Goal: Task Accomplishment & Management: Use online tool/utility

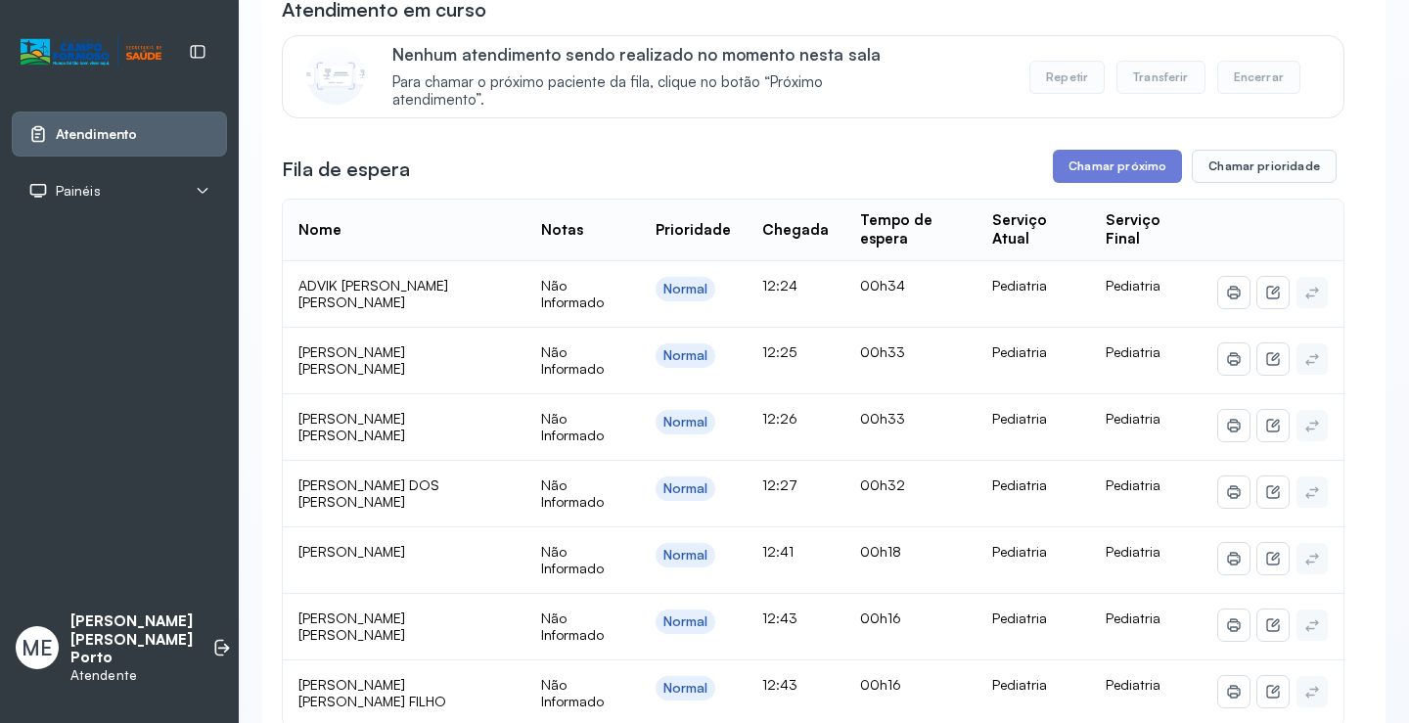
scroll to position [196, 0]
click at [1153, 157] on button "Chamar próximo" at bounding box center [1117, 167] width 129 height 33
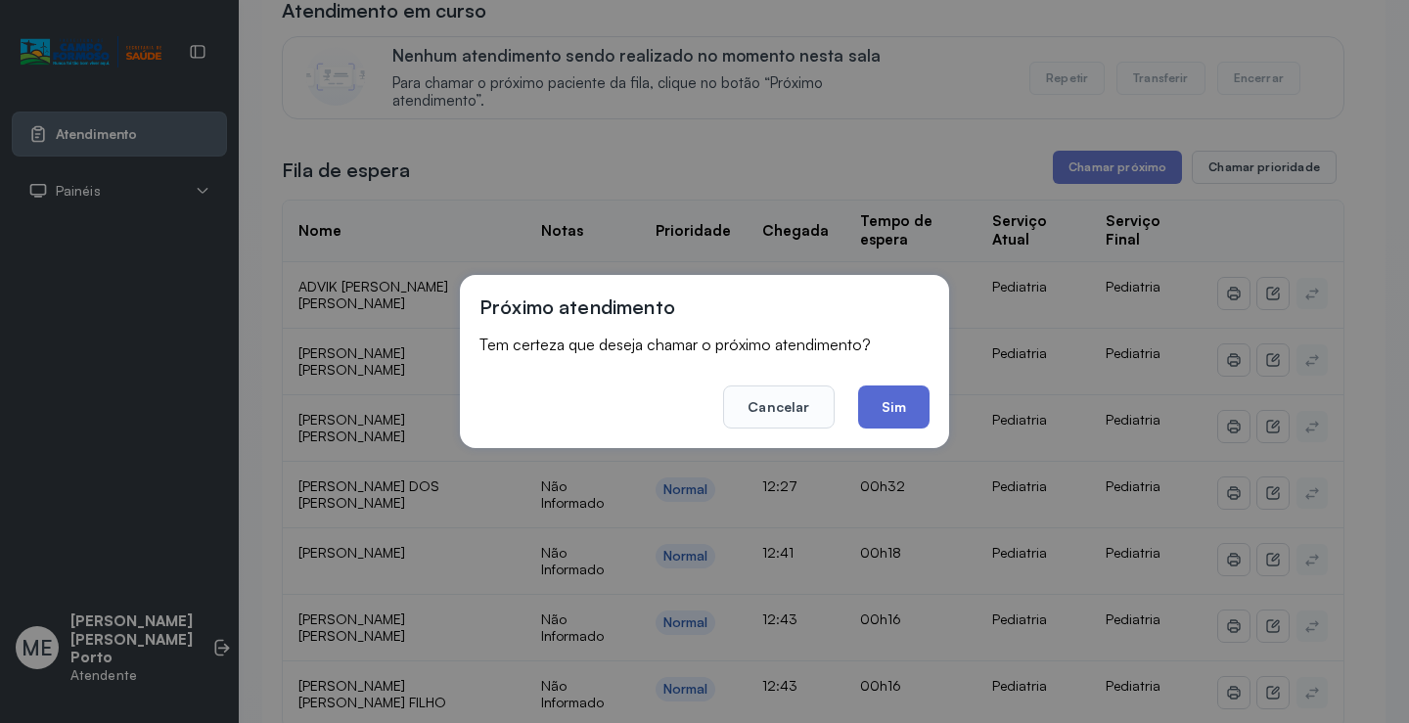
click at [897, 395] on button "Sim" at bounding box center [893, 407] width 71 height 43
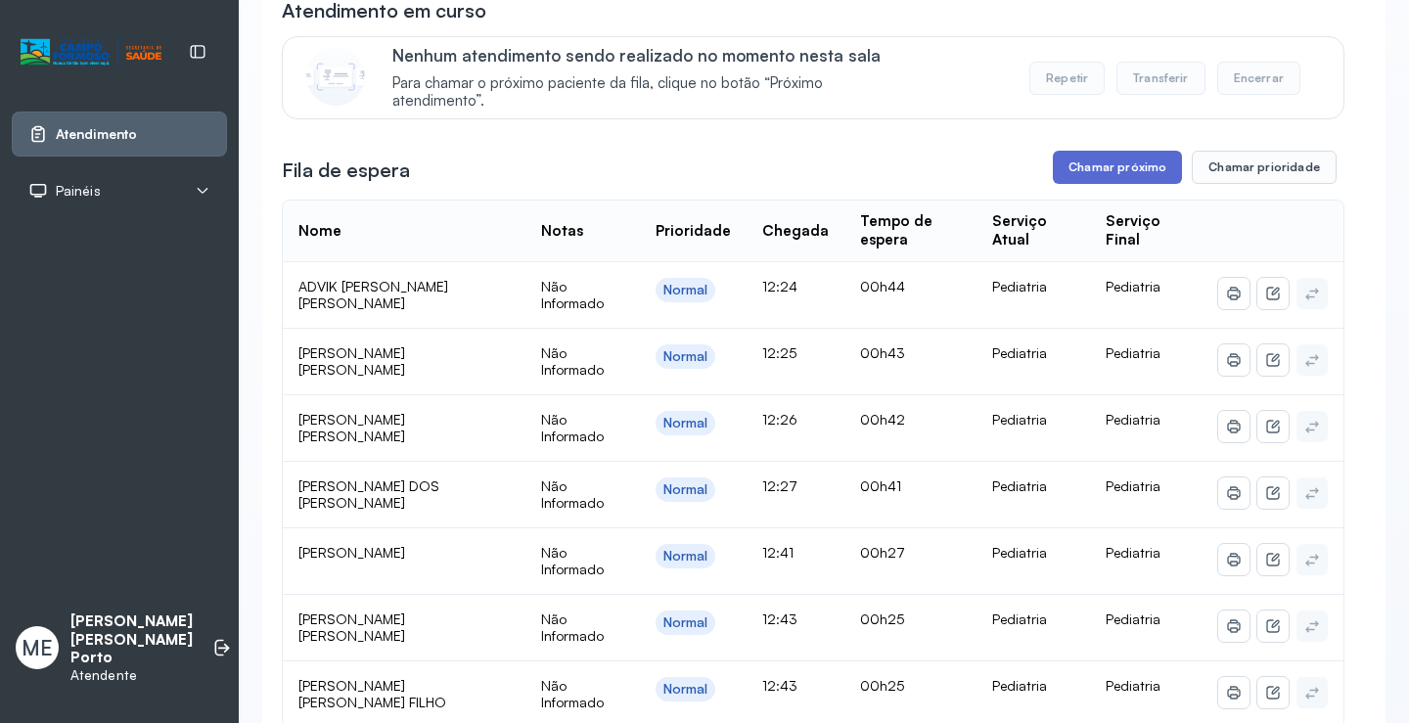
click at [1087, 172] on button "Chamar próximo" at bounding box center [1117, 167] width 129 height 33
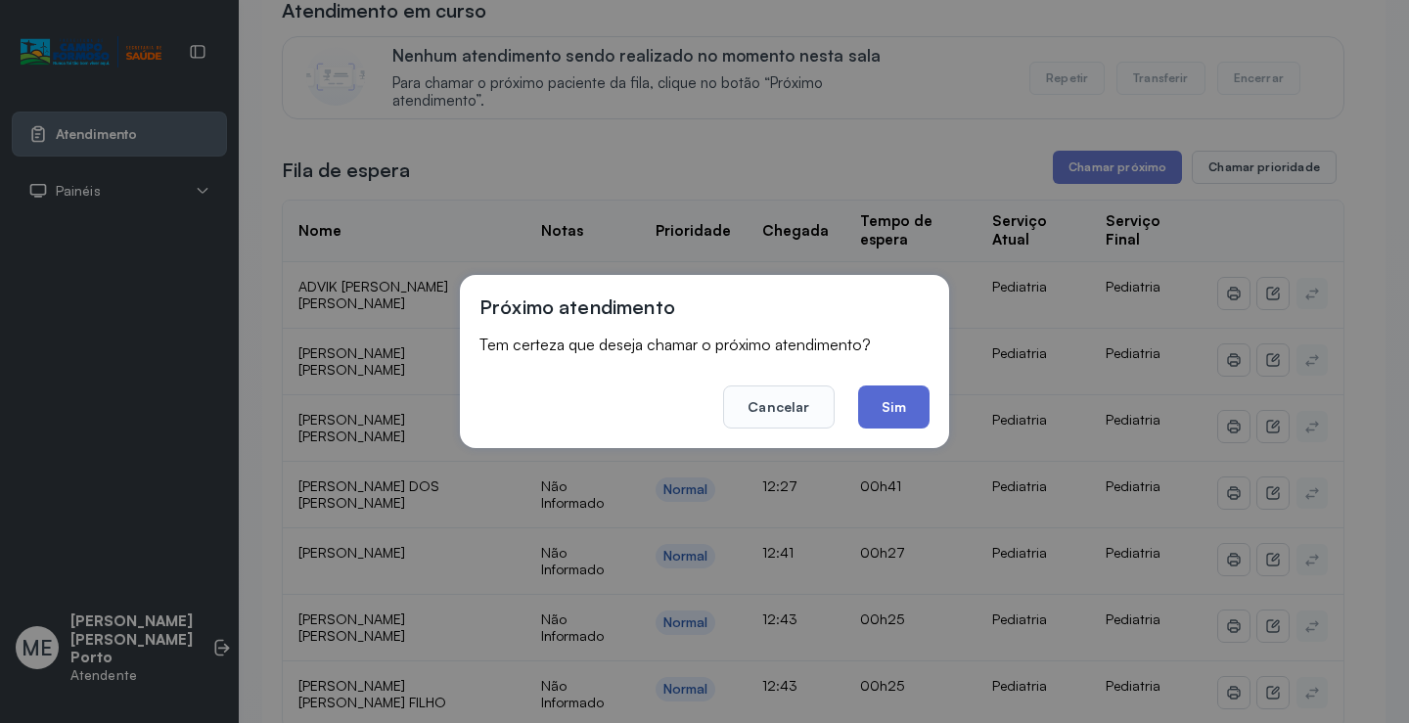
click at [903, 404] on button "Sim" at bounding box center [893, 407] width 71 height 43
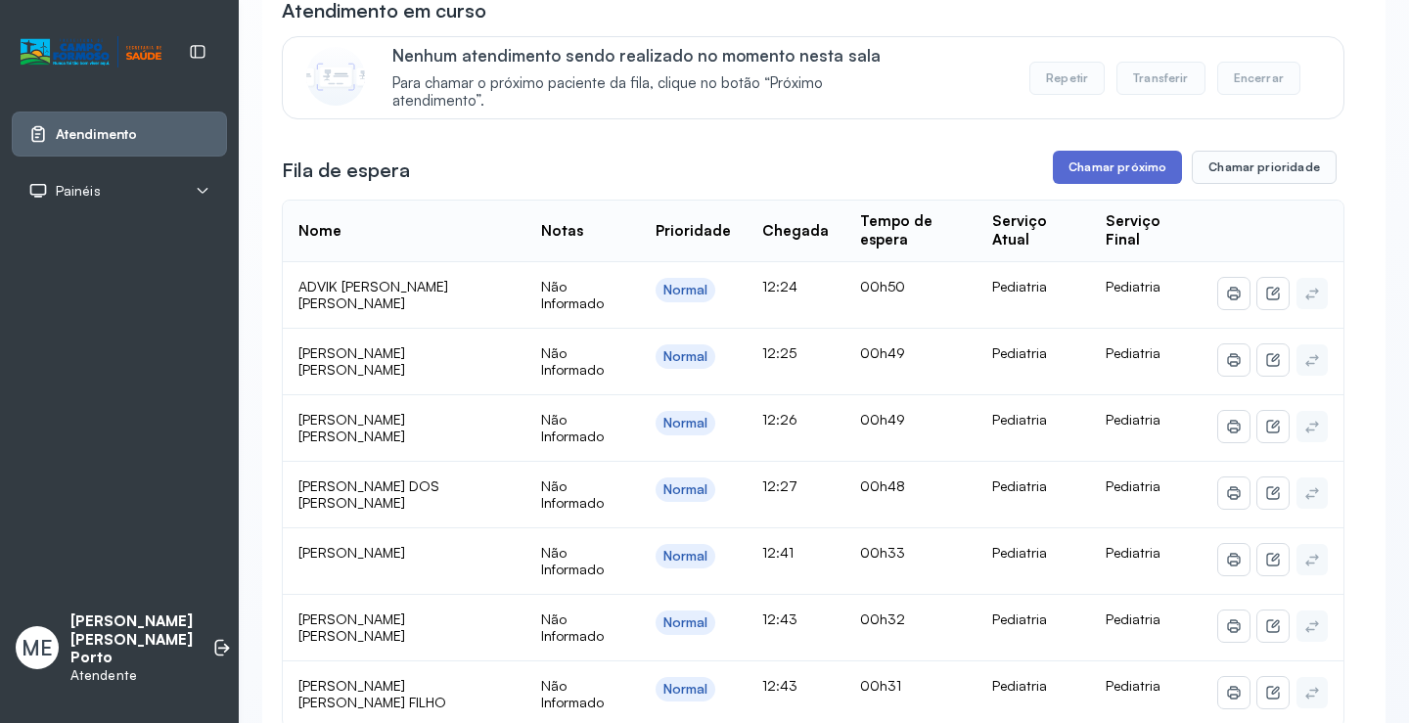
click at [1107, 161] on button "Chamar próximo" at bounding box center [1117, 167] width 129 height 33
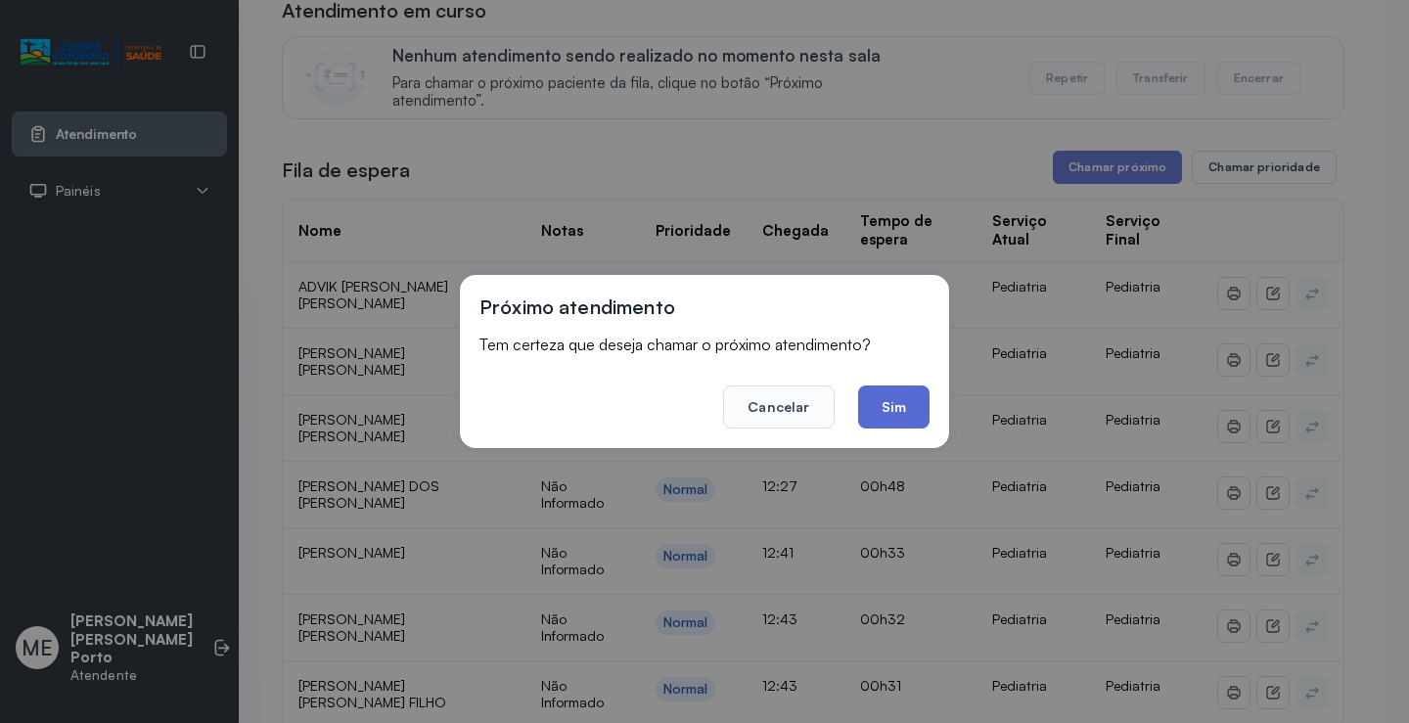
click at [902, 403] on button "Sim" at bounding box center [893, 407] width 71 height 43
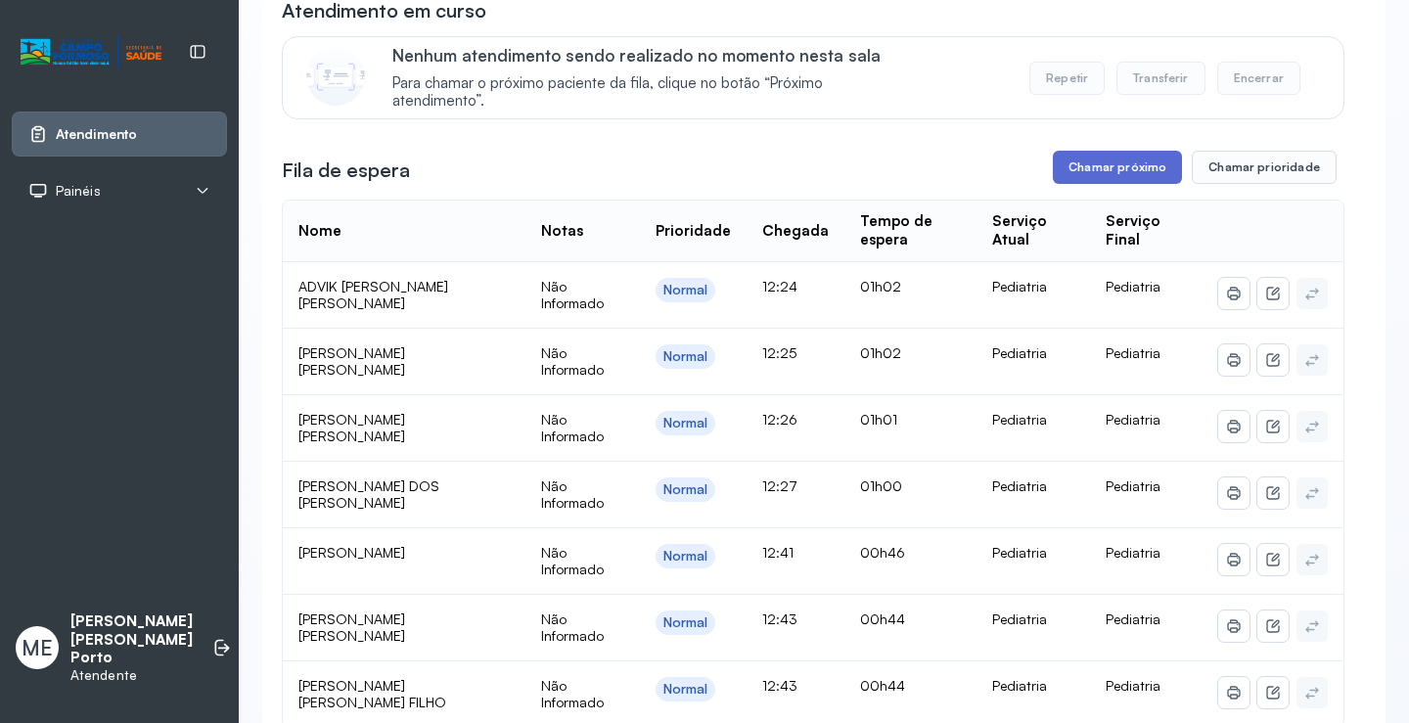
click at [1106, 170] on button "Chamar próximo" at bounding box center [1117, 167] width 129 height 33
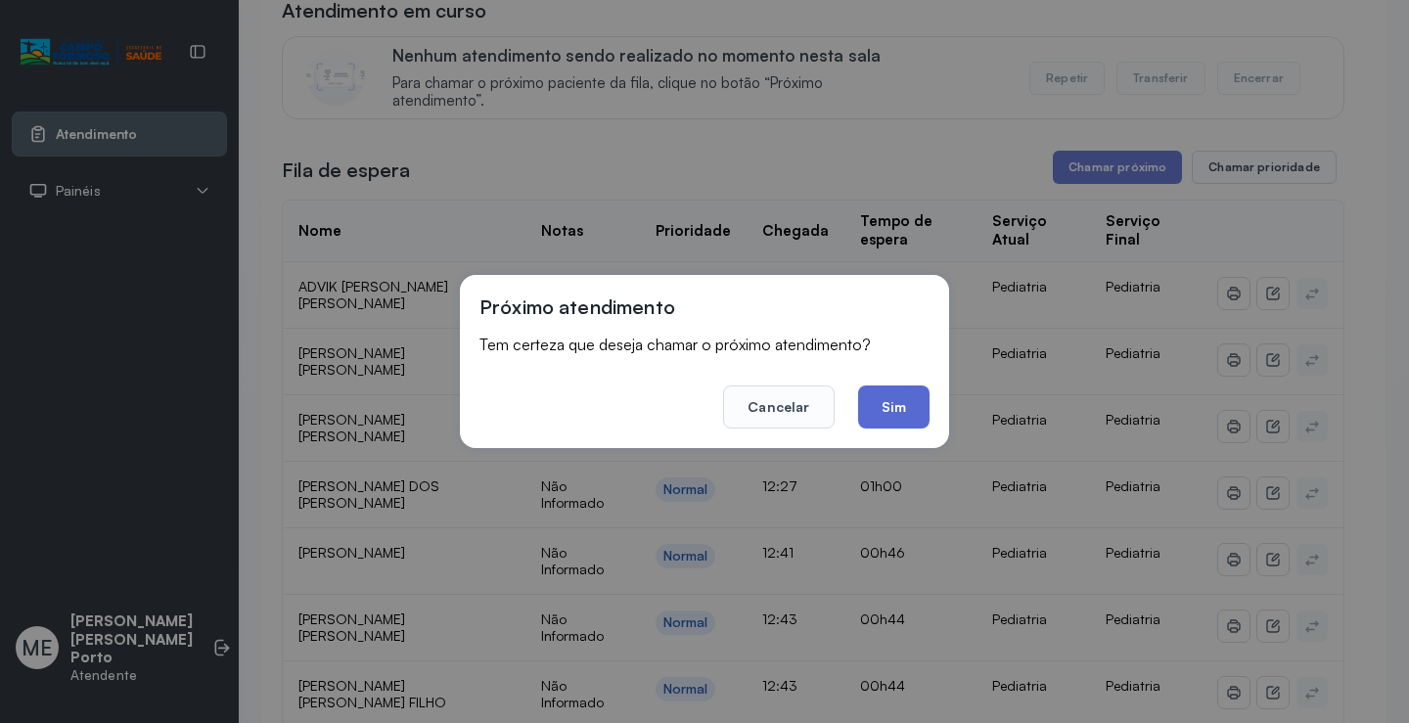
click at [886, 399] on button "Sim" at bounding box center [893, 407] width 71 height 43
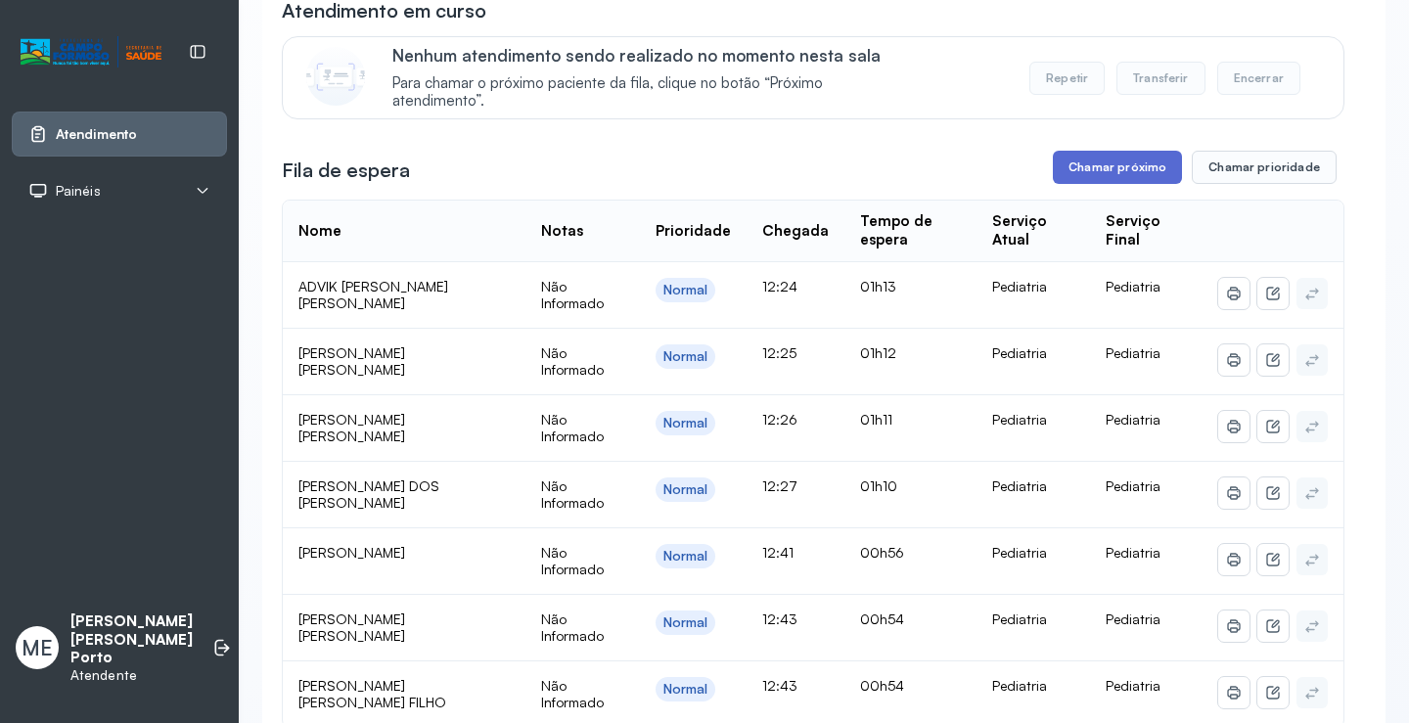
click at [1101, 169] on button "Chamar próximo" at bounding box center [1117, 167] width 129 height 33
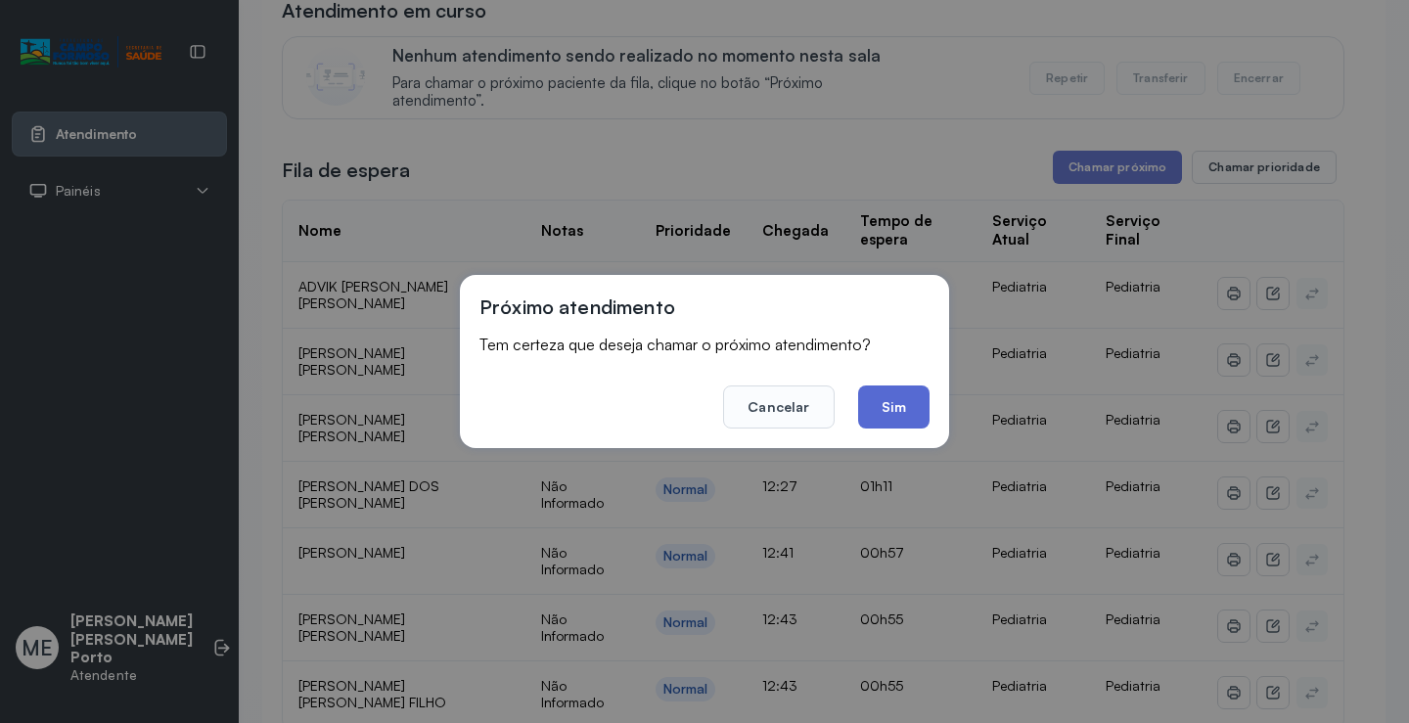
click at [898, 404] on button "Sim" at bounding box center [893, 407] width 71 height 43
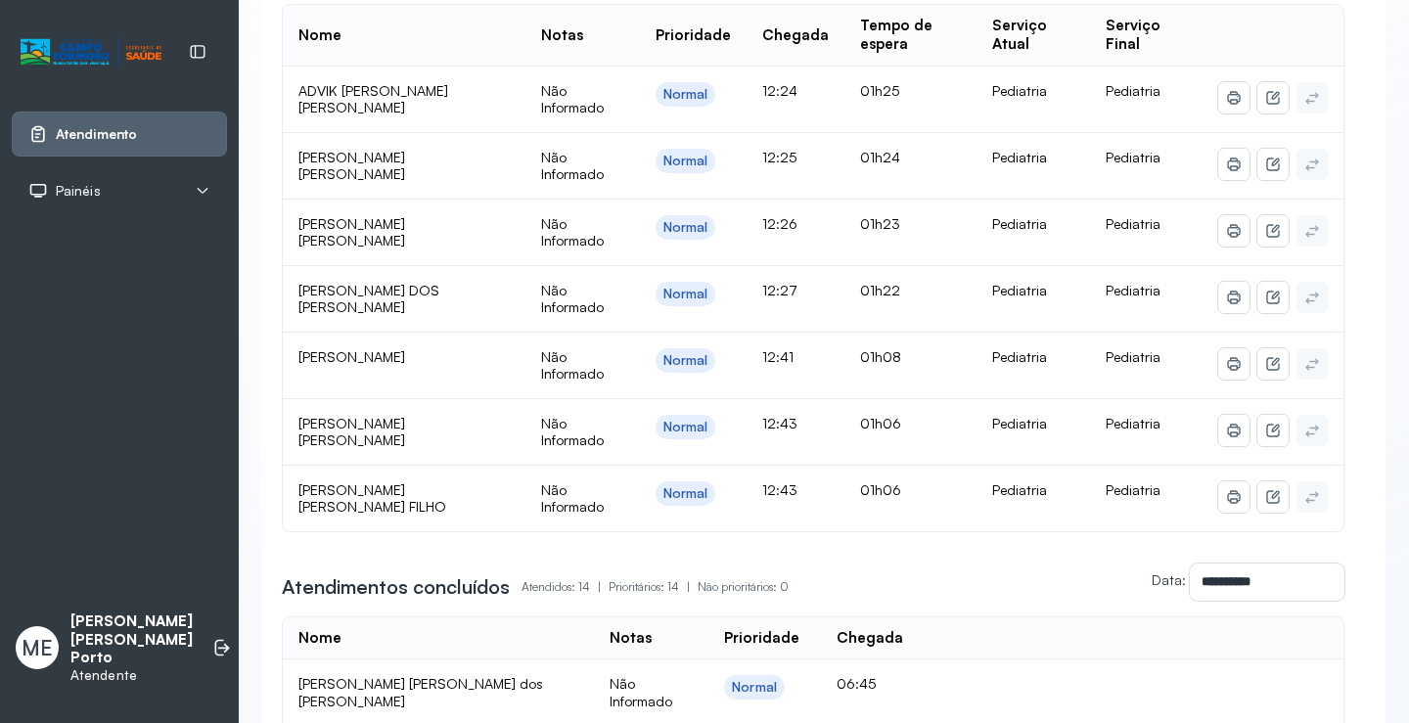
scroll to position [294, 0]
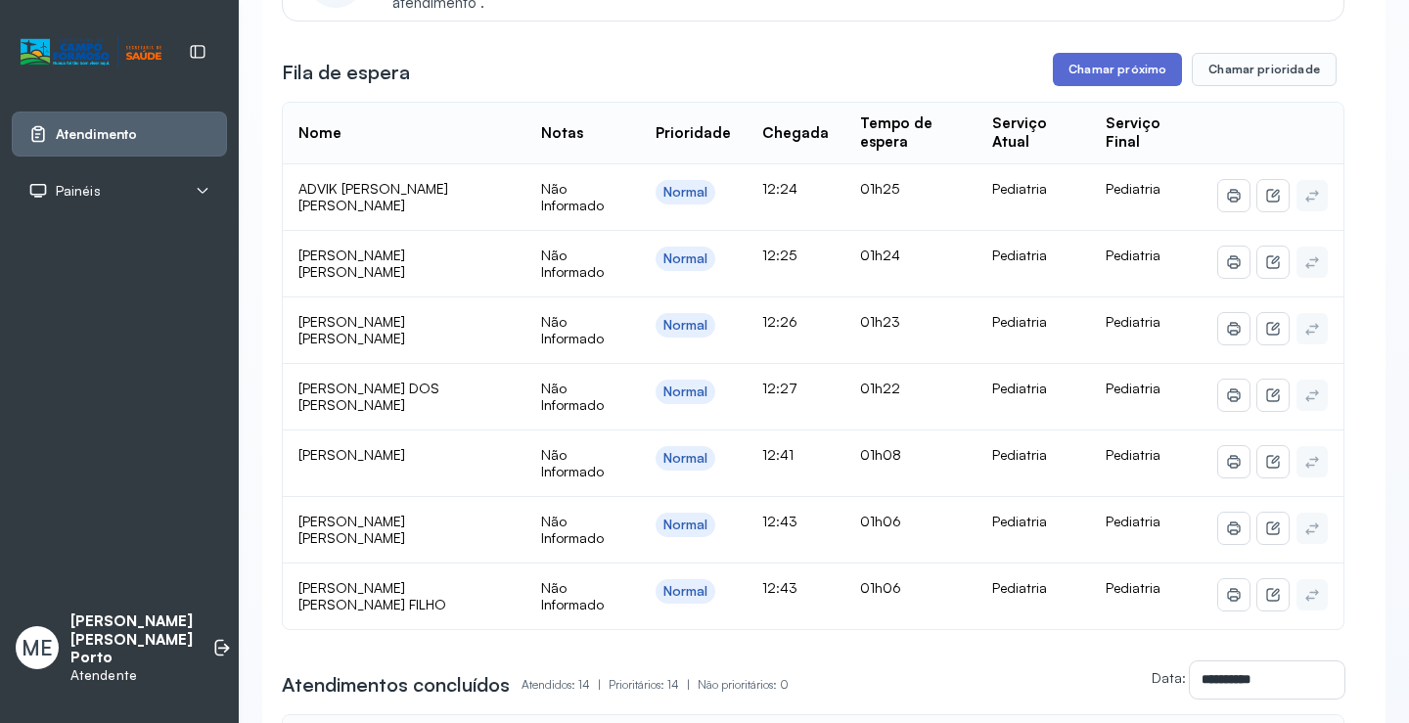
click at [1094, 73] on button "Chamar próximo" at bounding box center [1117, 69] width 129 height 33
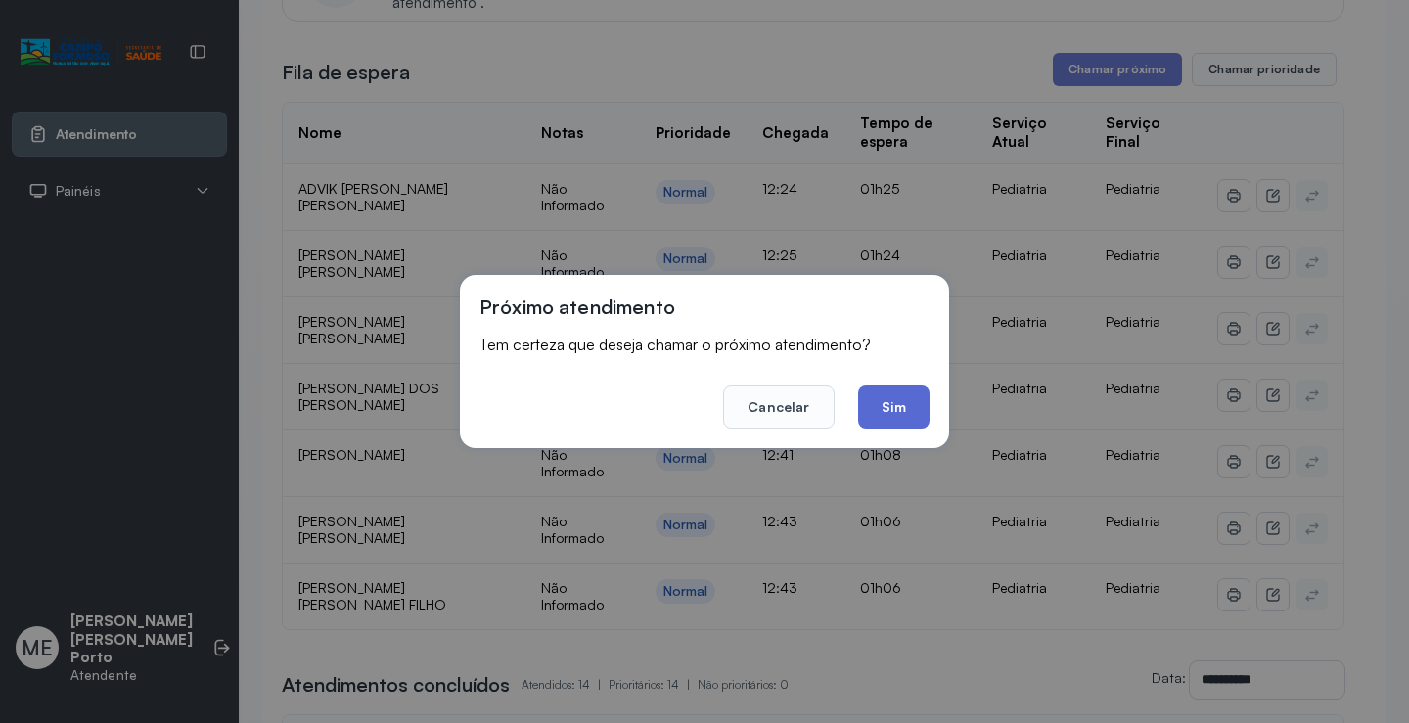
click at [906, 398] on button "Sim" at bounding box center [893, 407] width 71 height 43
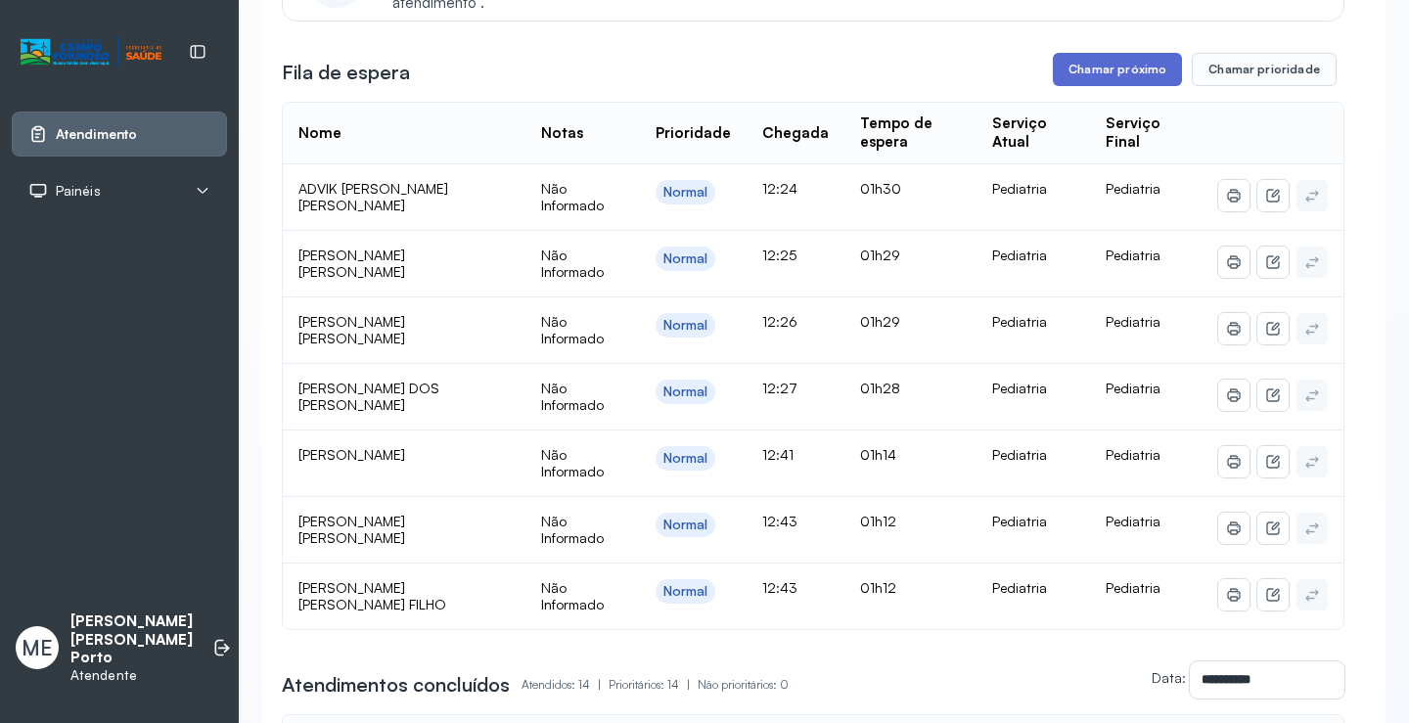
click at [1101, 70] on button "Chamar próximo" at bounding box center [1117, 69] width 129 height 33
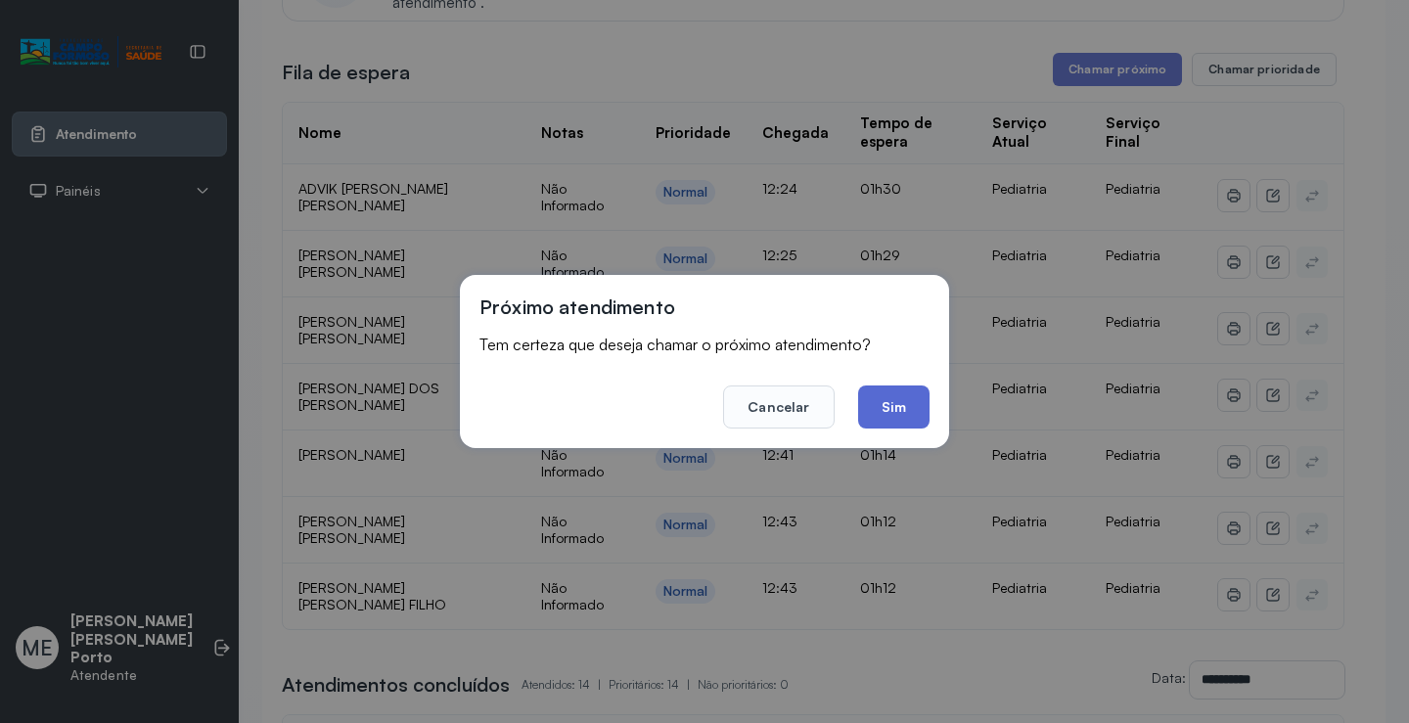
click at [886, 400] on button "Sim" at bounding box center [893, 407] width 71 height 43
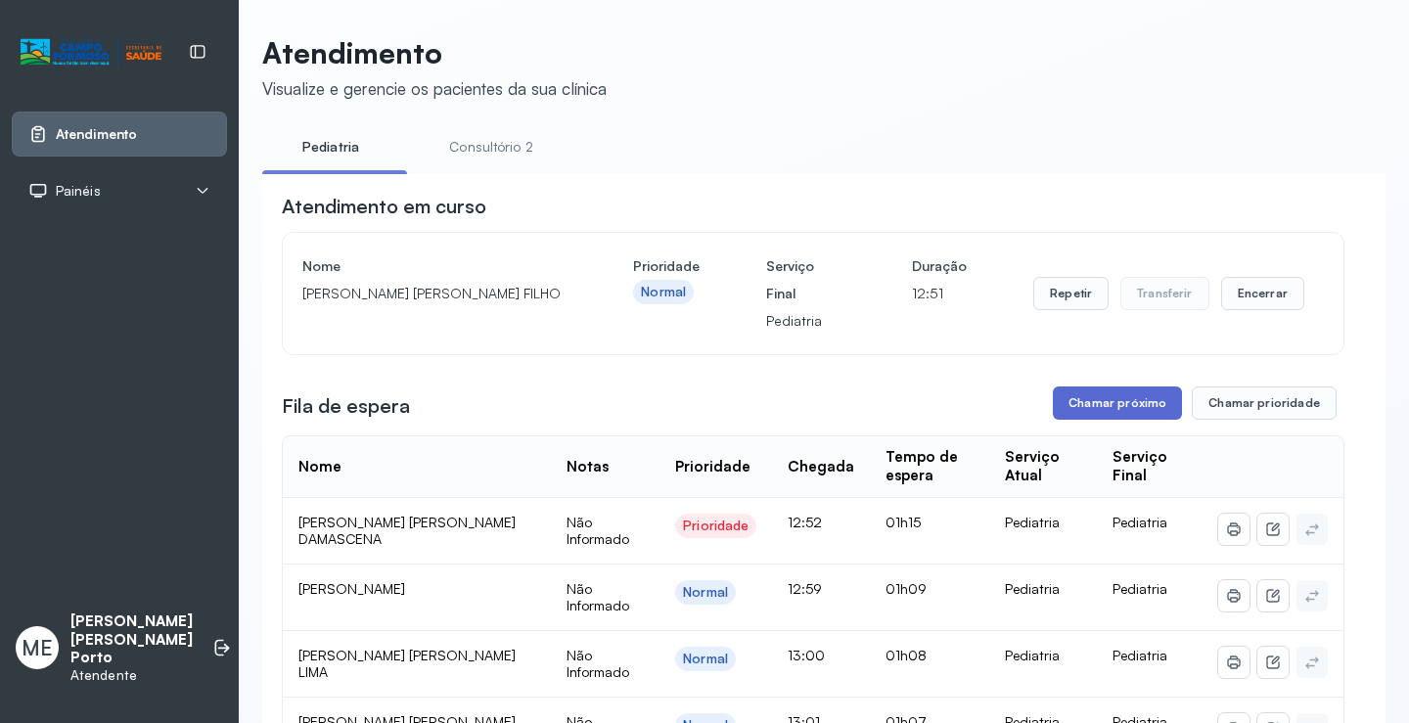
click at [1102, 400] on button "Chamar próximo" at bounding box center [1117, 403] width 129 height 33
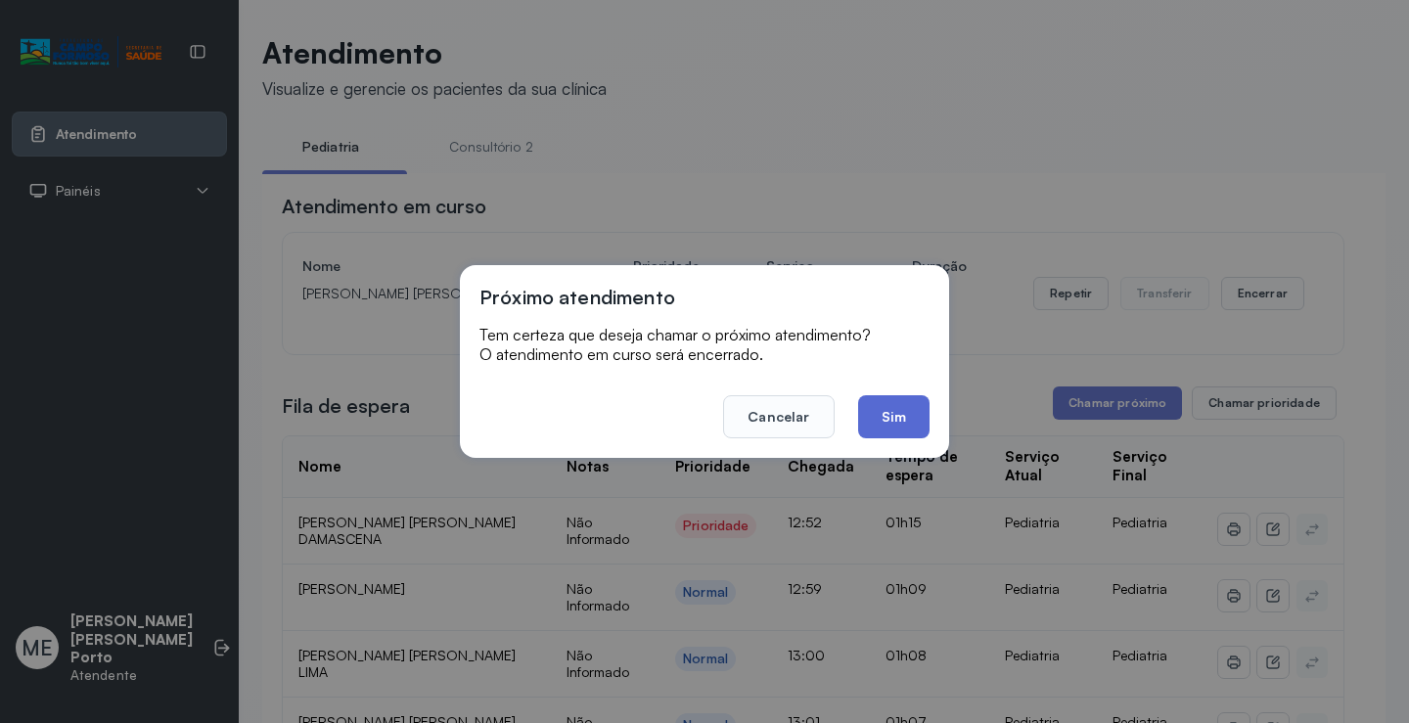
click at [879, 421] on button "Sim" at bounding box center [893, 416] width 71 height 43
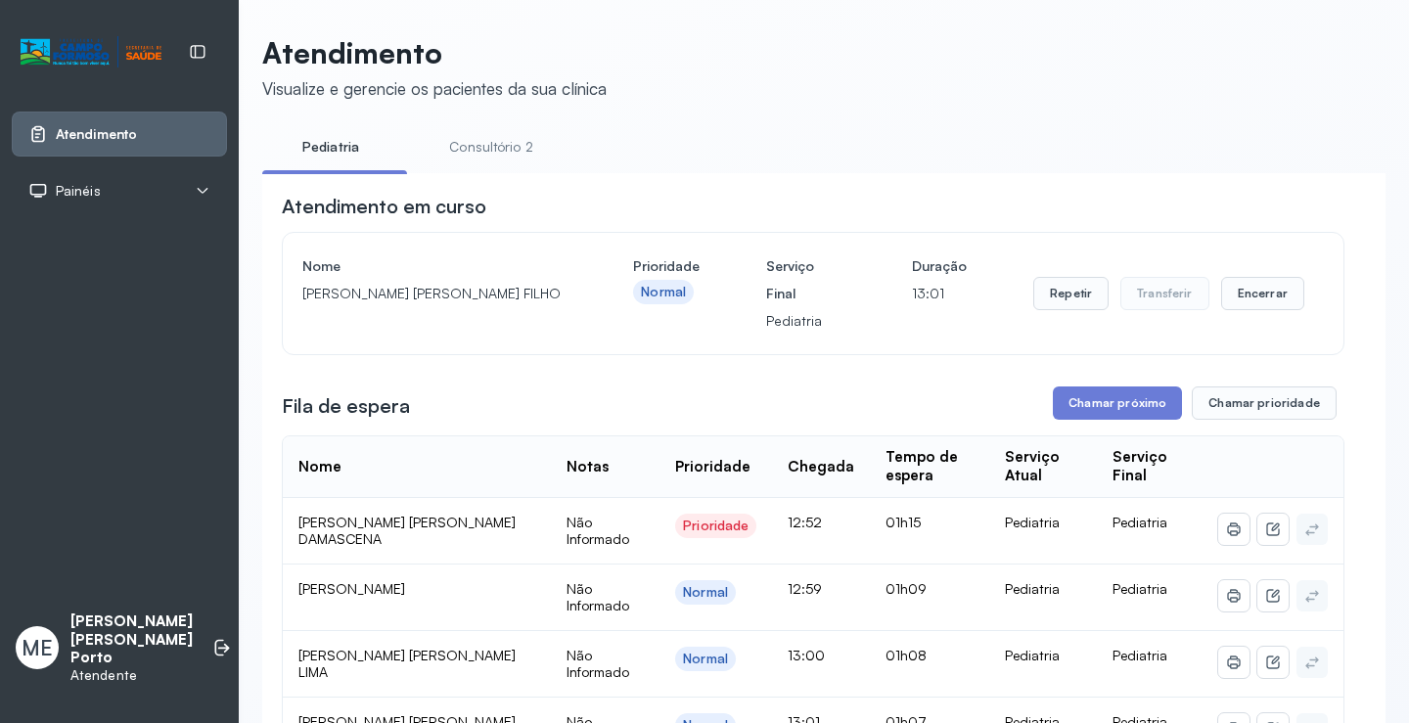
scroll to position [392, 0]
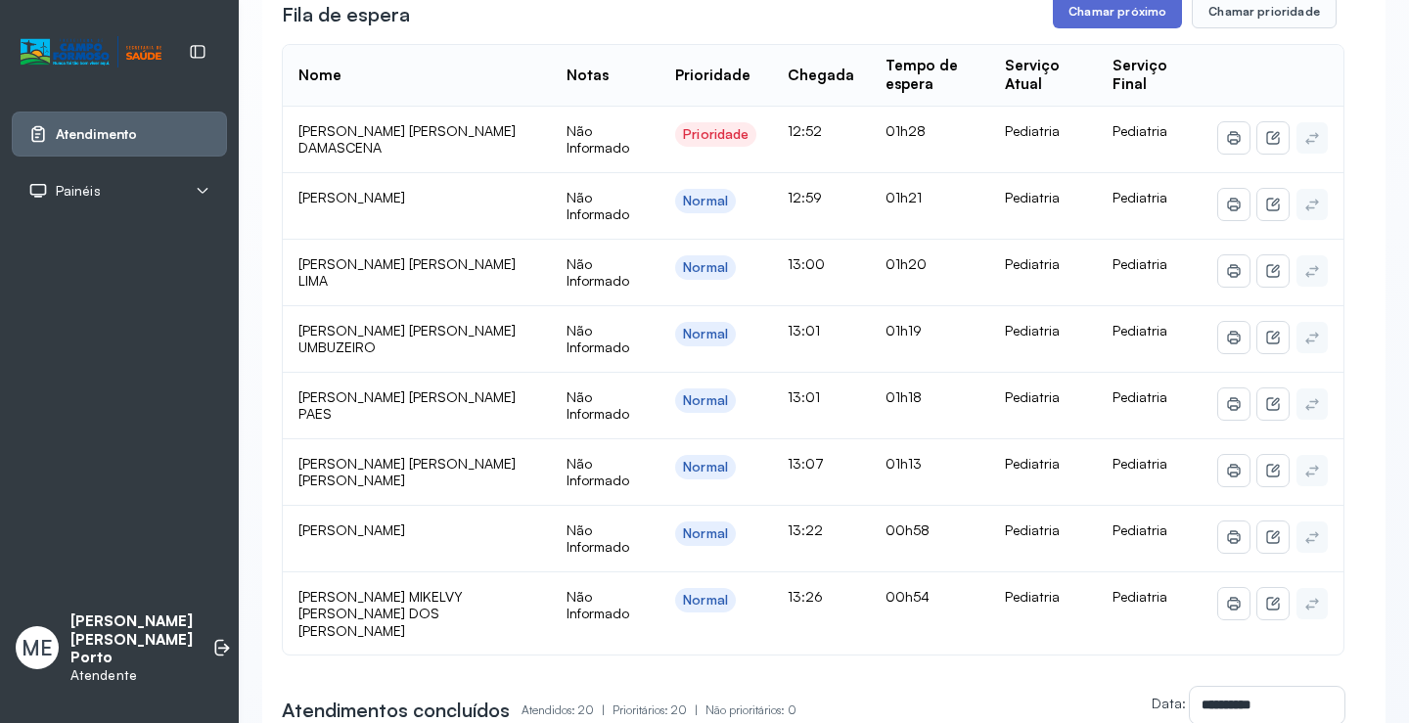
click at [1112, 20] on button "Chamar próximo" at bounding box center [1117, 11] width 129 height 33
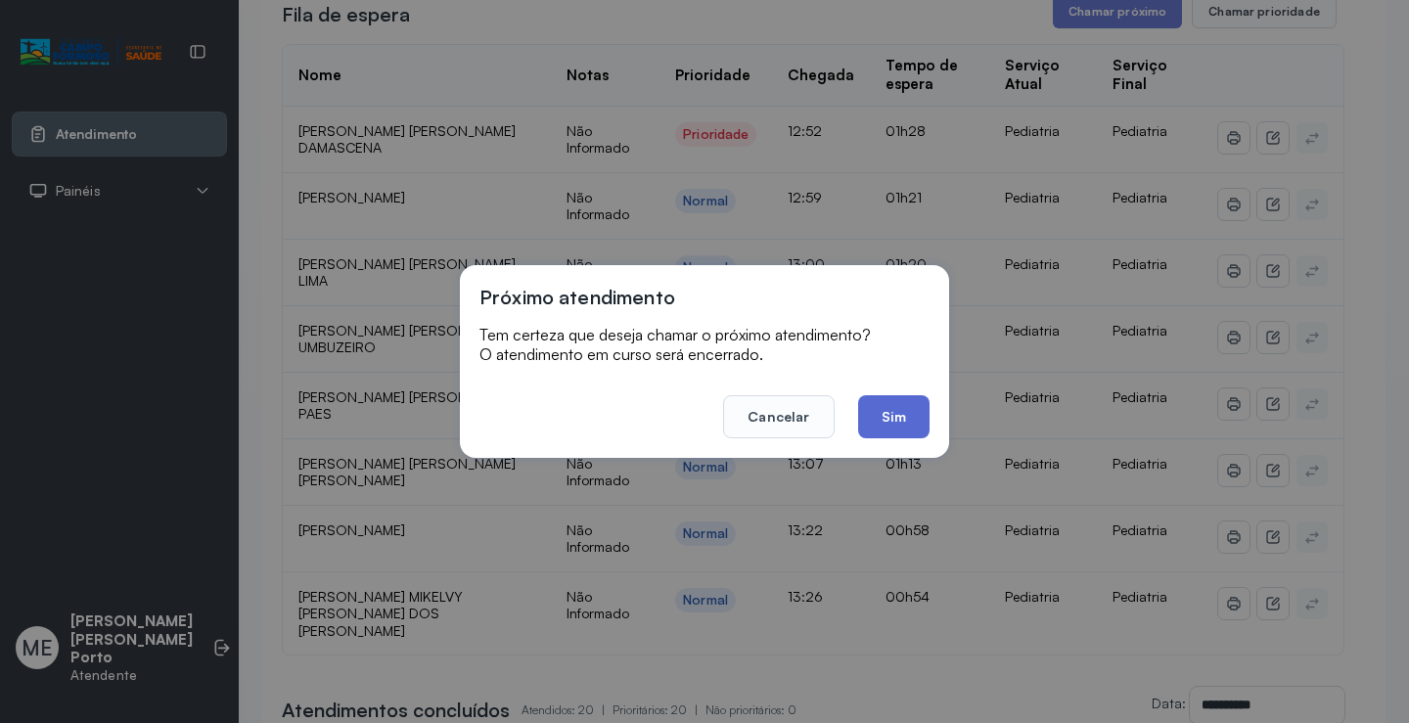
click at [895, 415] on button "Sim" at bounding box center [893, 416] width 71 height 43
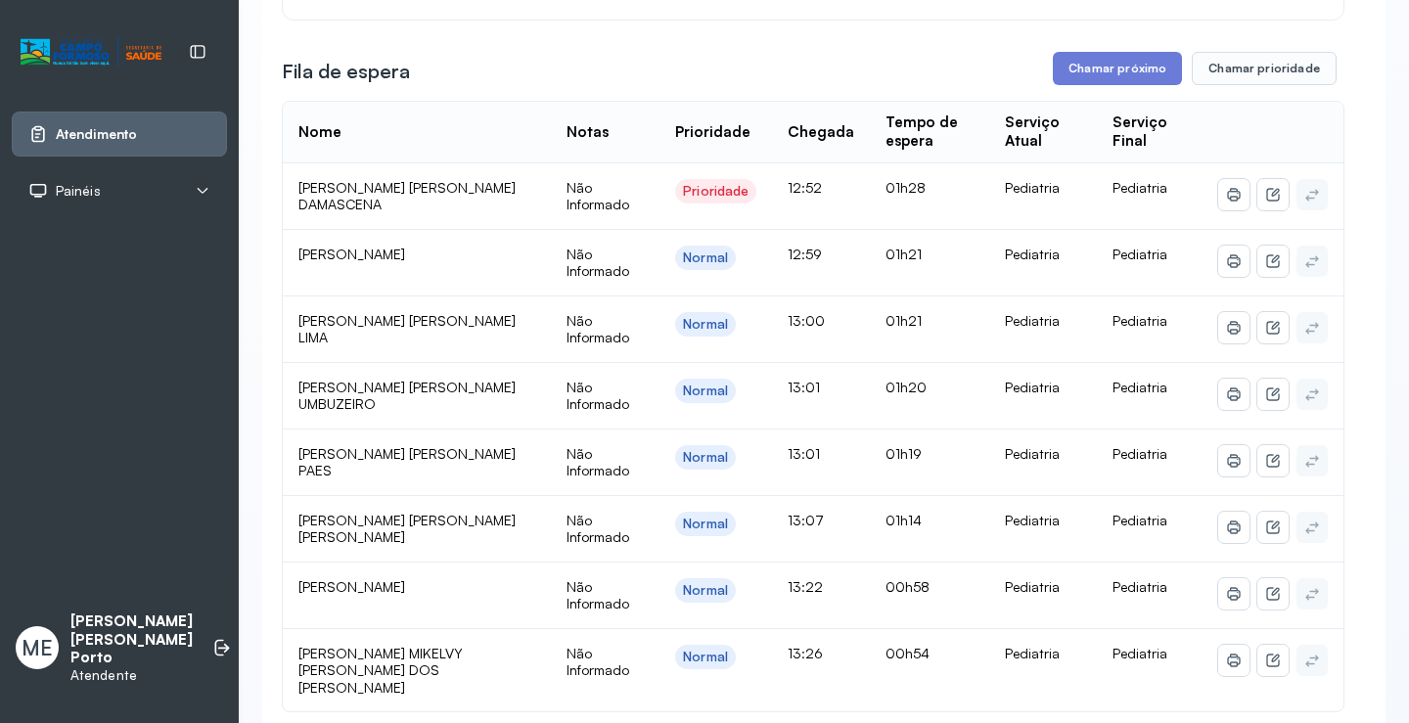
scroll to position [294, 0]
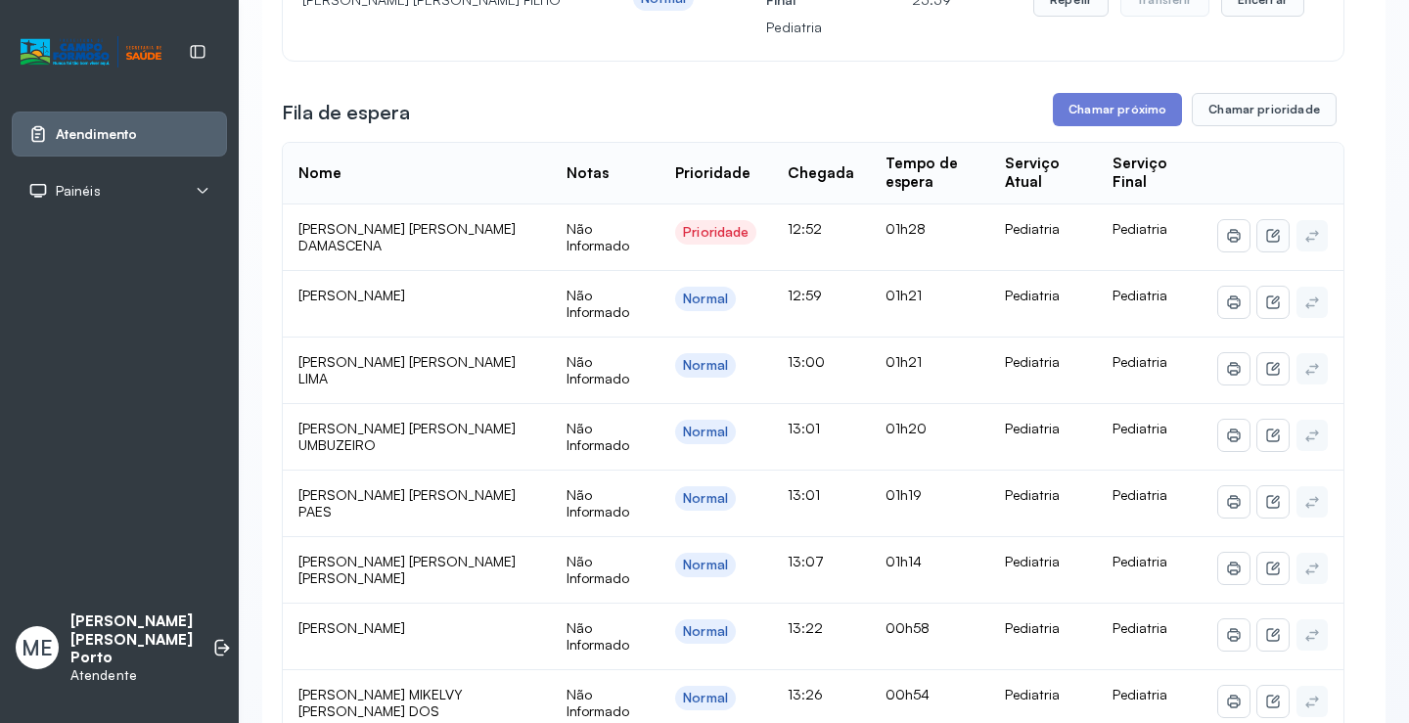
click at [1266, 240] on icon at bounding box center [1274, 236] width 16 height 16
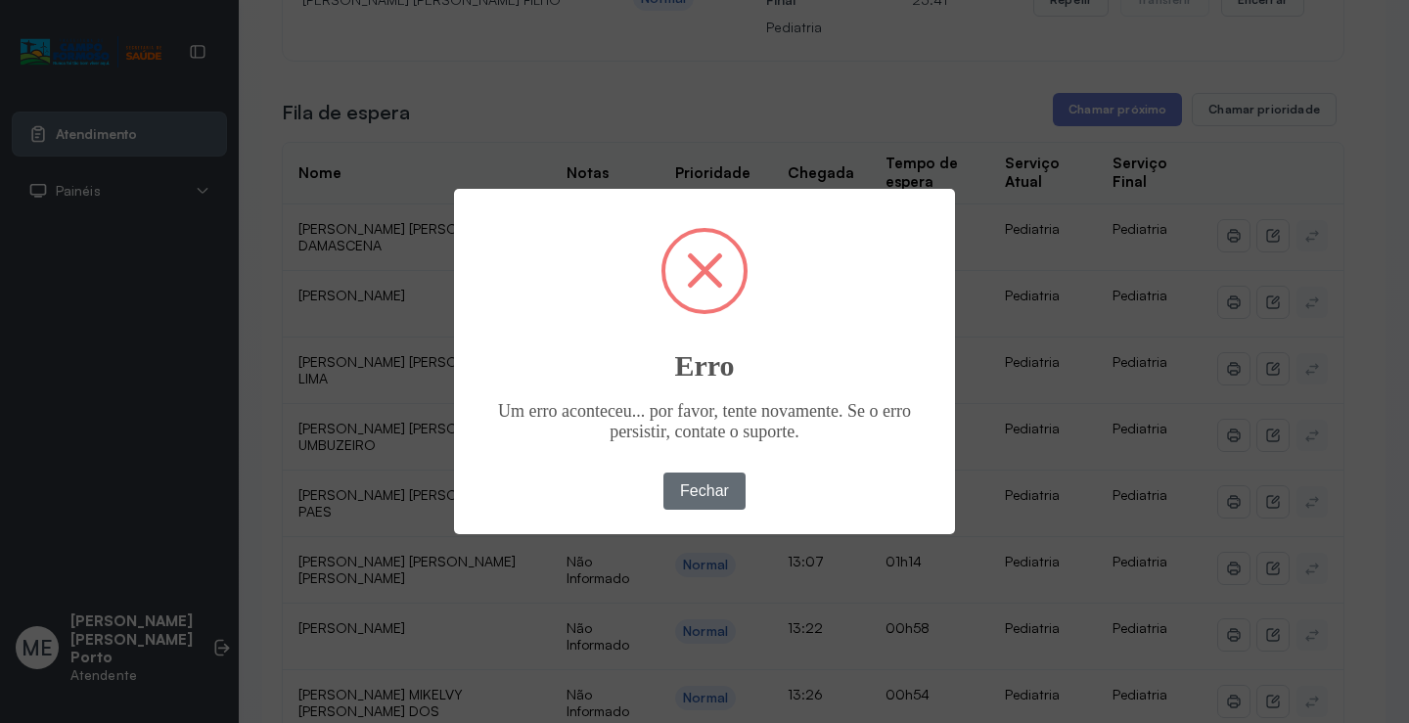
click at [694, 483] on button "Fechar" at bounding box center [705, 491] width 83 height 37
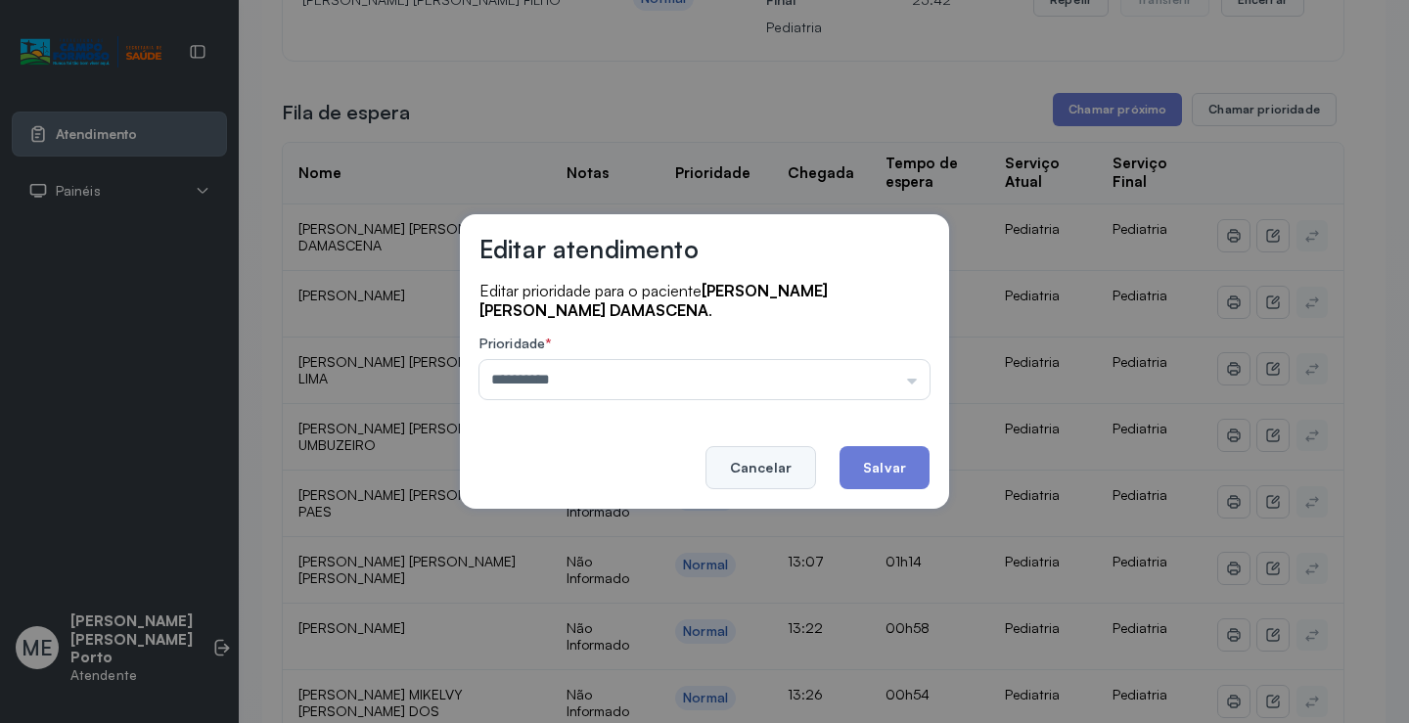
click at [779, 456] on button "Cancelar" at bounding box center [761, 467] width 111 height 43
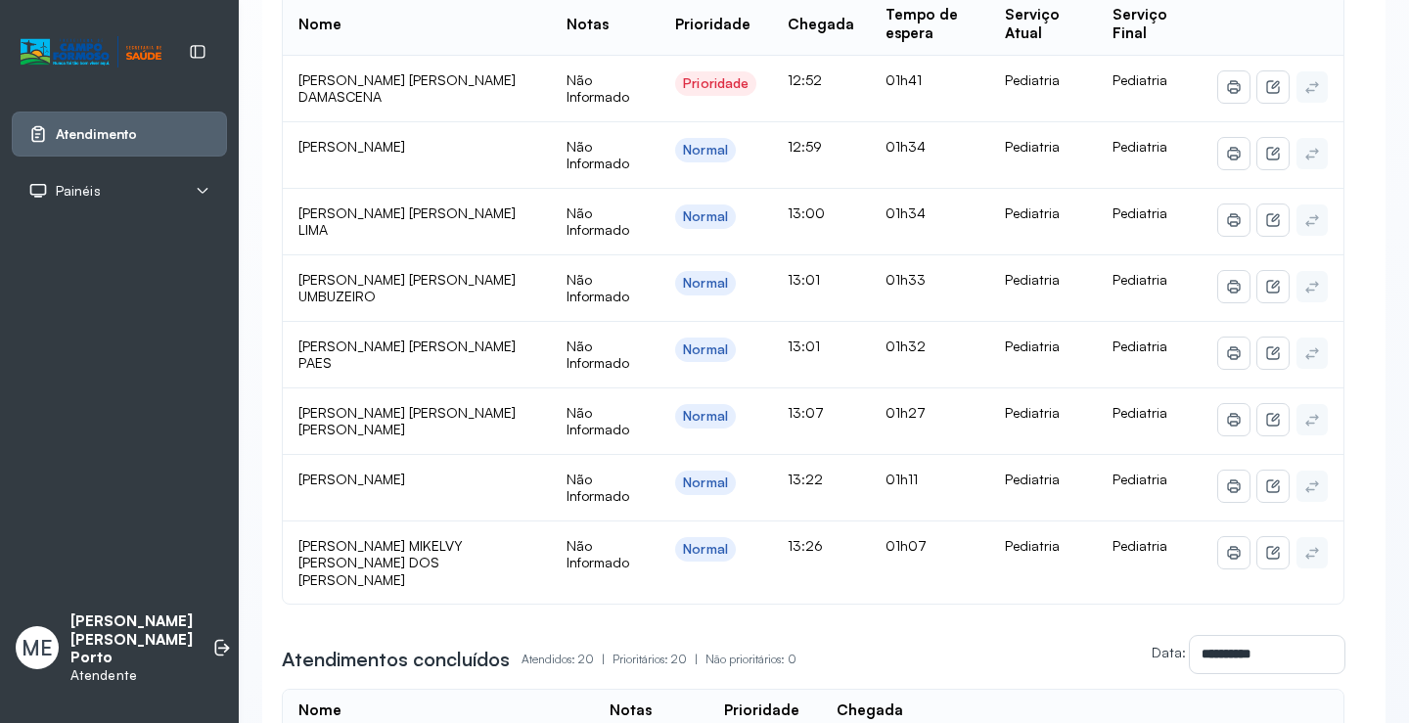
scroll to position [392, 0]
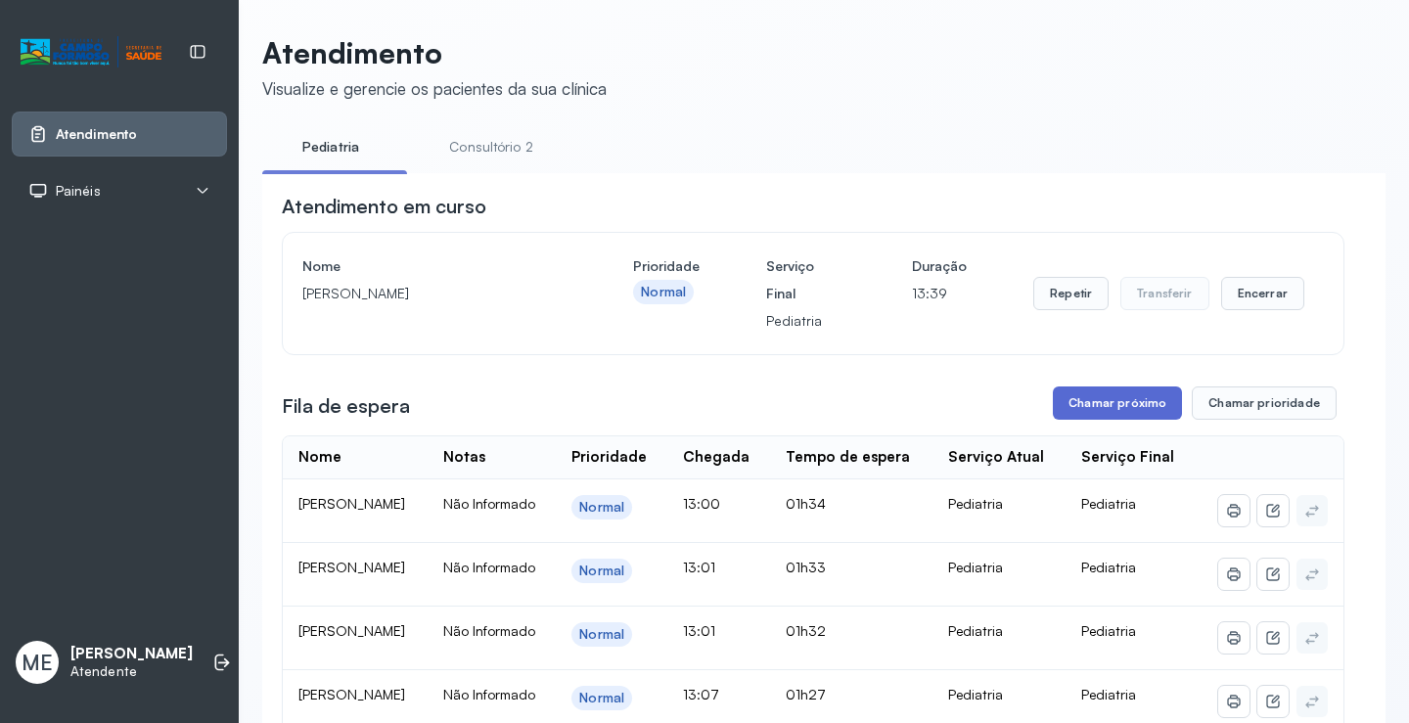
click at [1085, 403] on button "Chamar próximo" at bounding box center [1117, 403] width 129 height 33
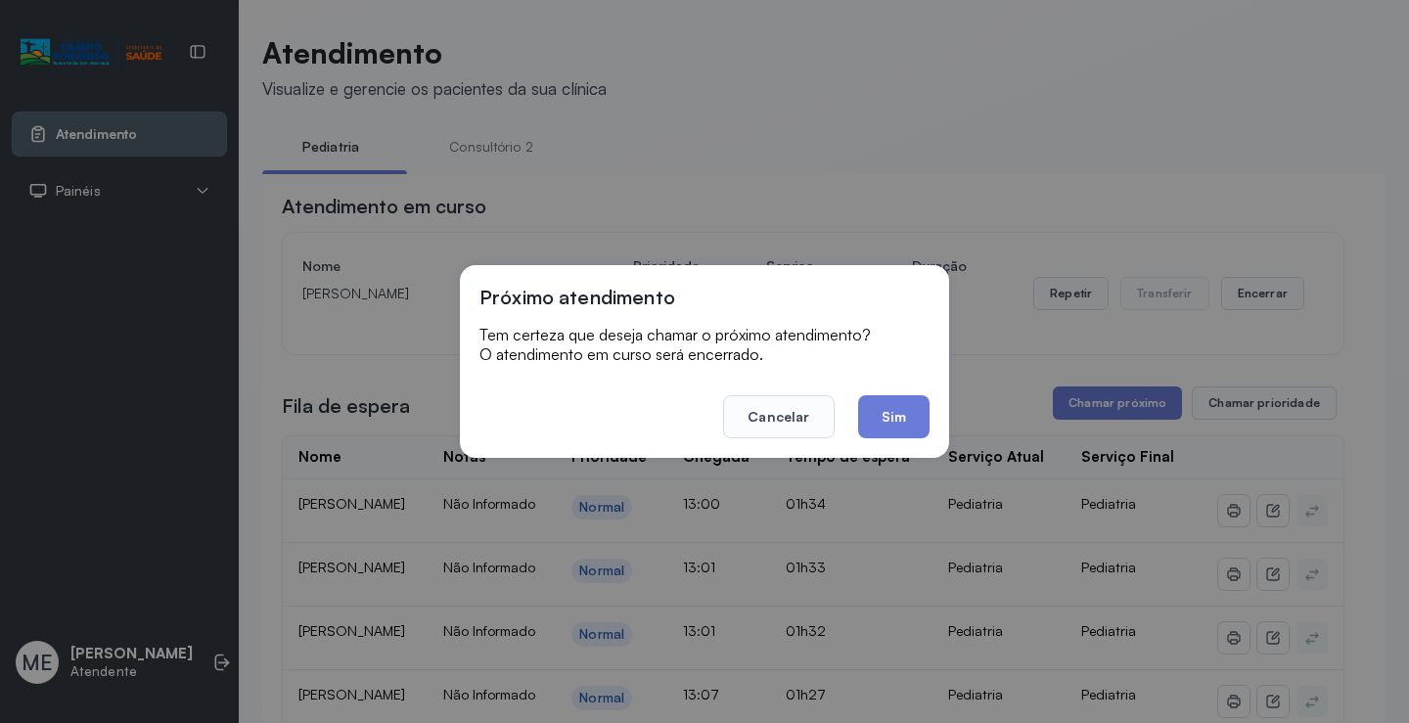
click at [894, 417] on button "Sim" at bounding box center [893, 416] width 71 height 43
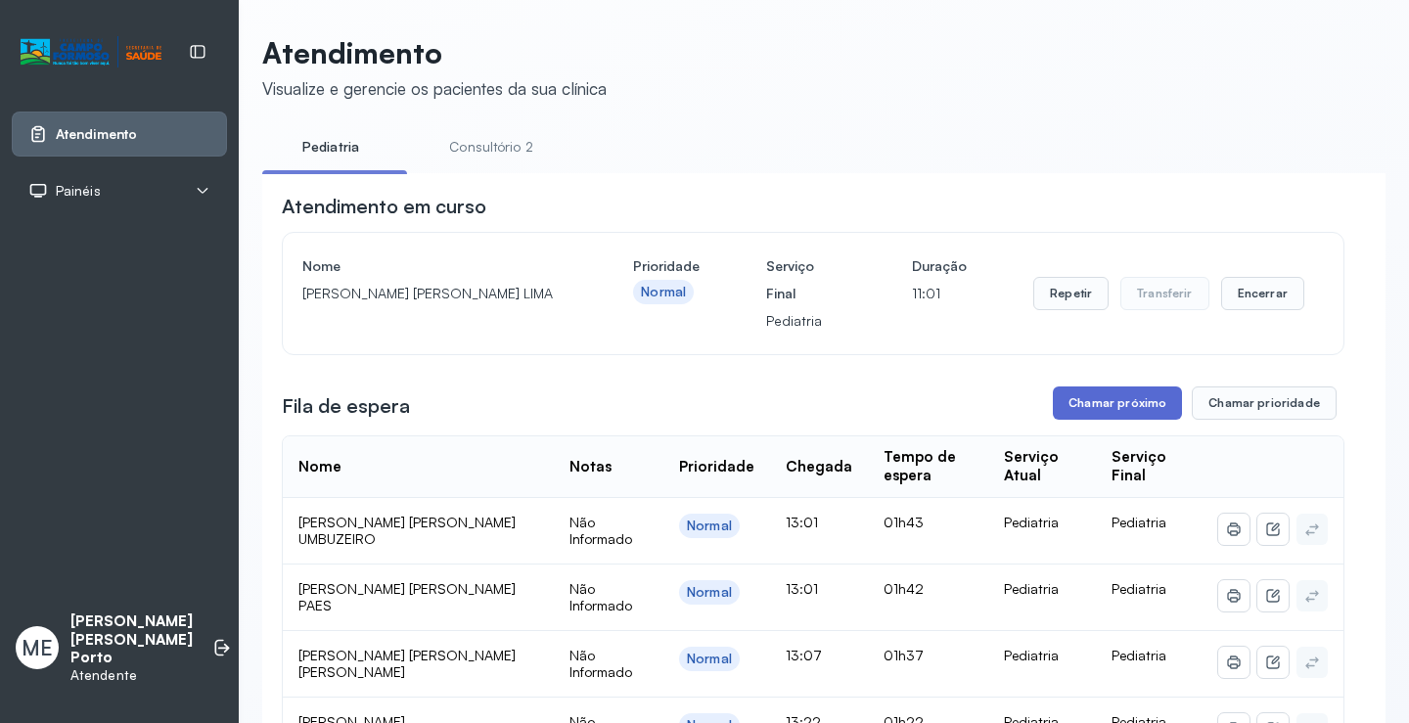
click at [1116, 407] on button "Chamar próximo" at bounding box center [1117, 403] width 129 height 33
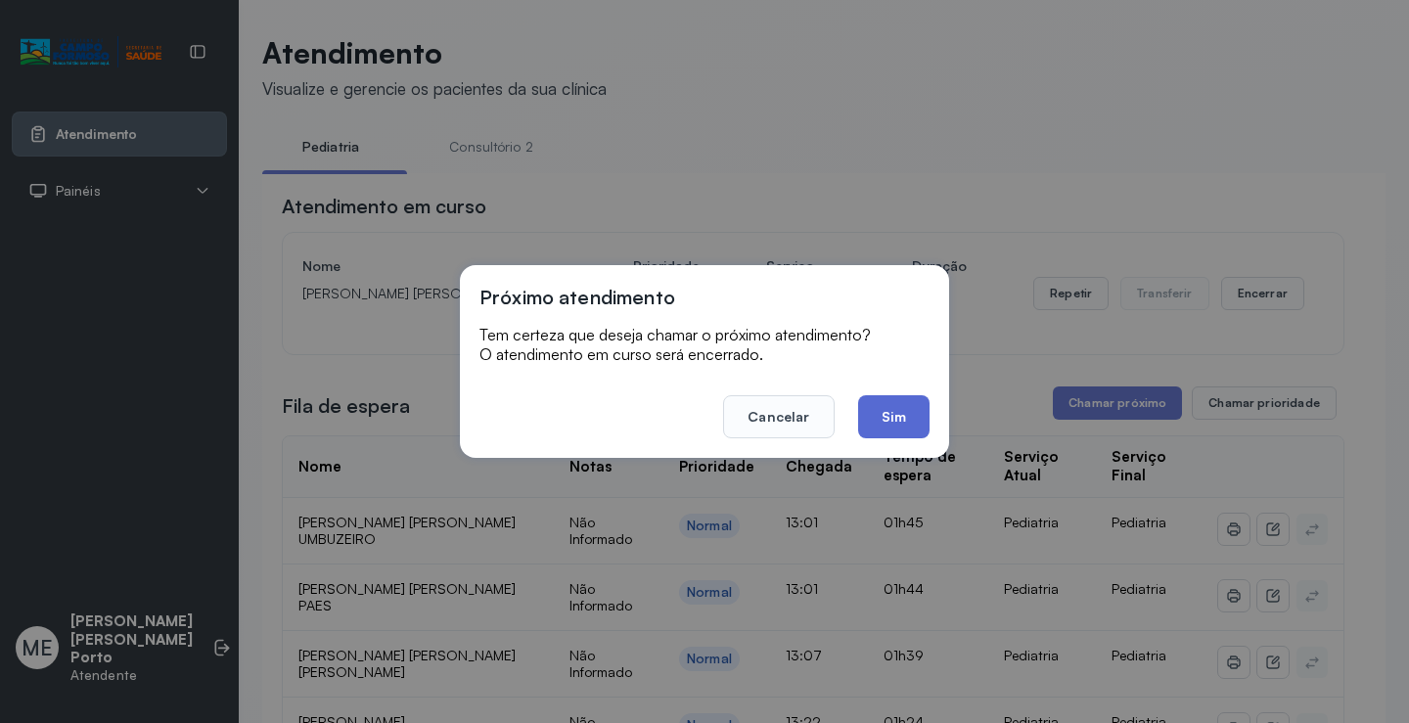
click at [880, 424] on button "Sim" at bounding box center [893, 416] width 71 height 43
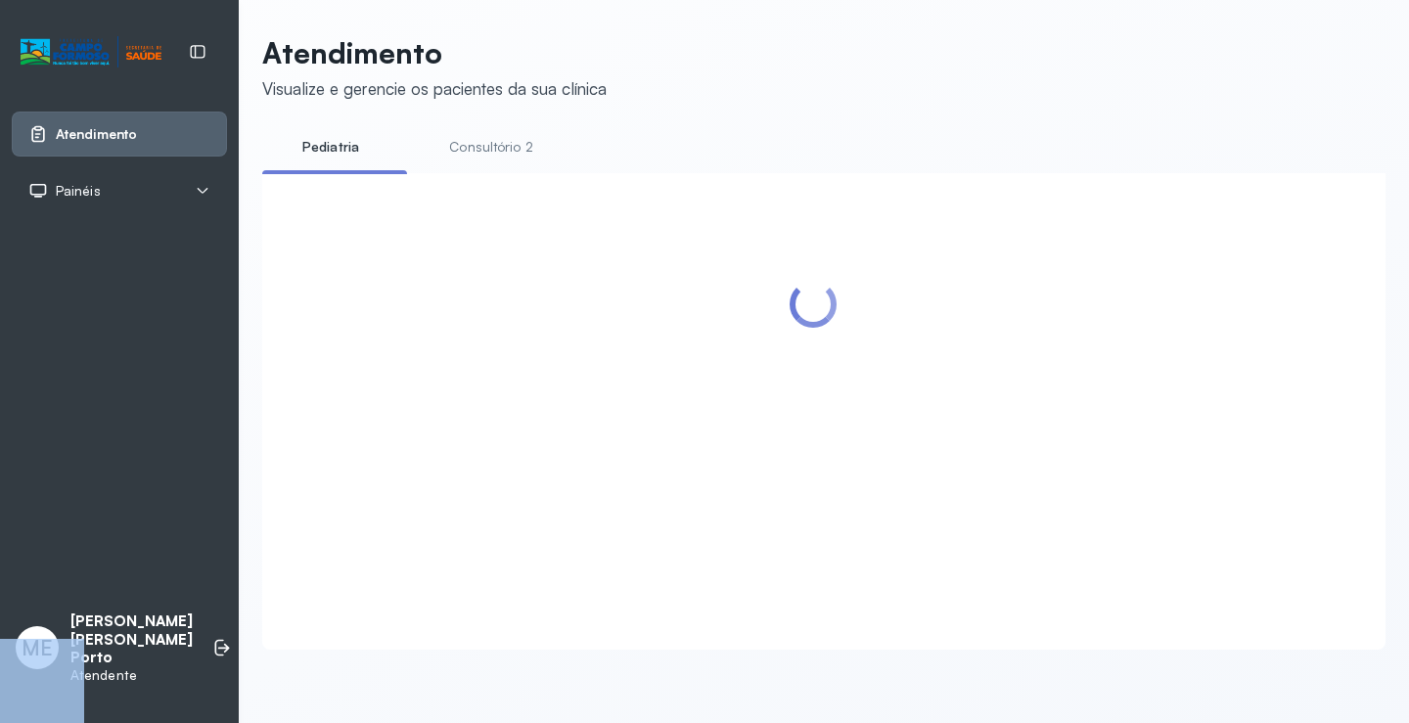
click at [881, 424] on div at bounding box center [813, 388] width 1063 height 391
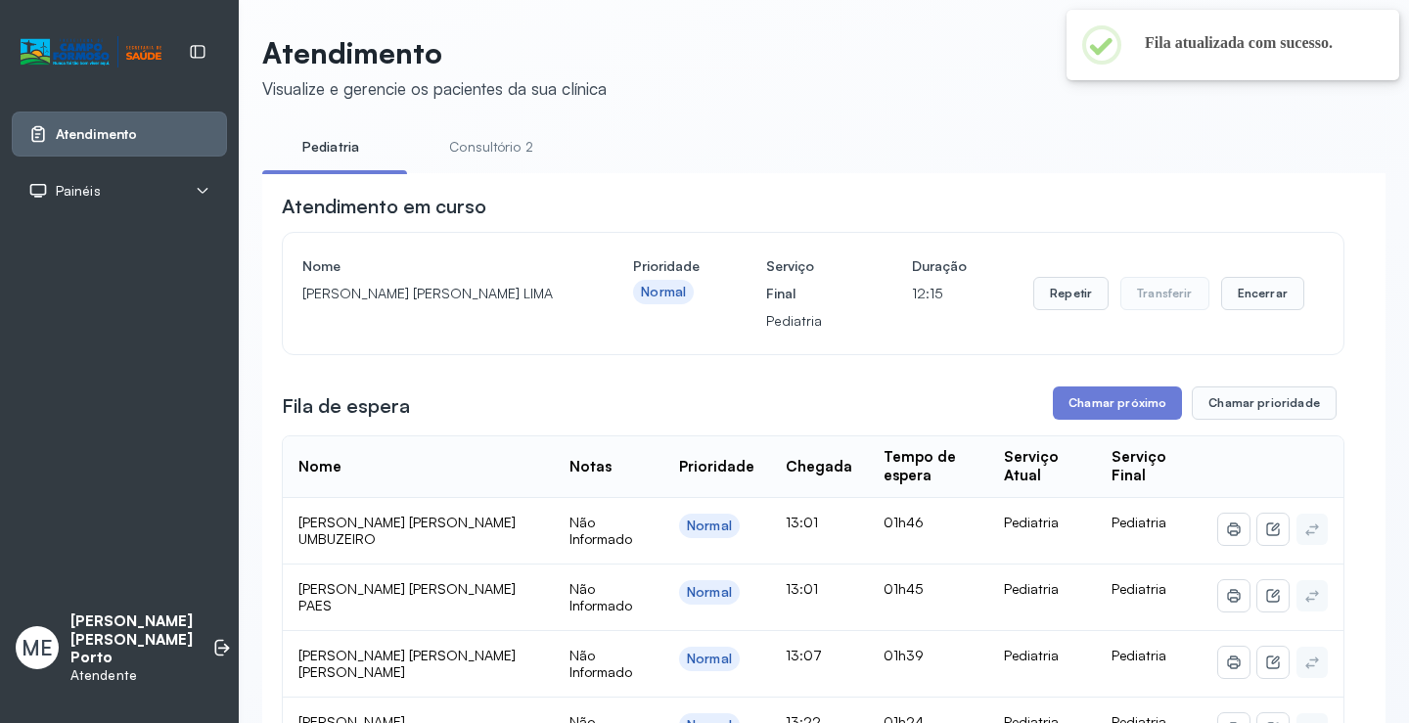
click at [716, 62] on header "Atendimento Visualize e gerencie os pacientes da sua clínica" at bounding box center [824, 67] width 1124 height 65
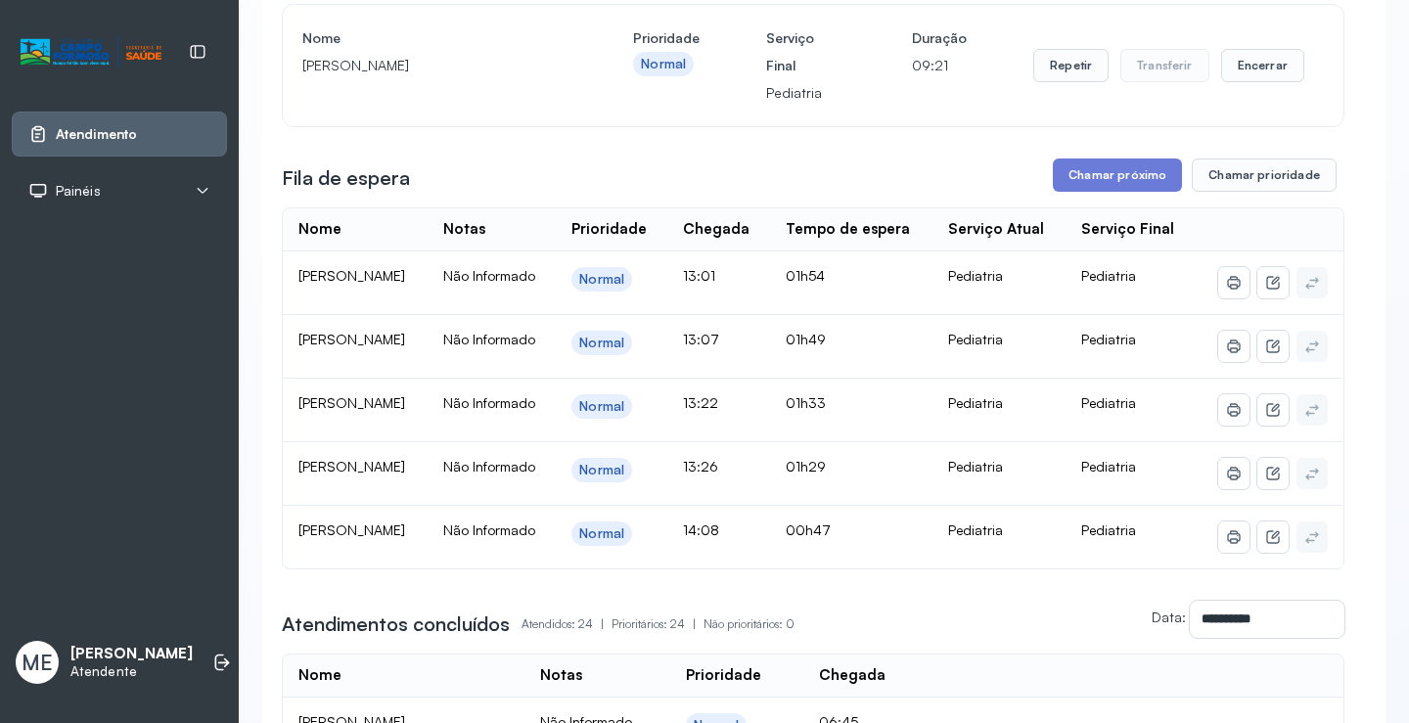
scroll to position [294, 0]
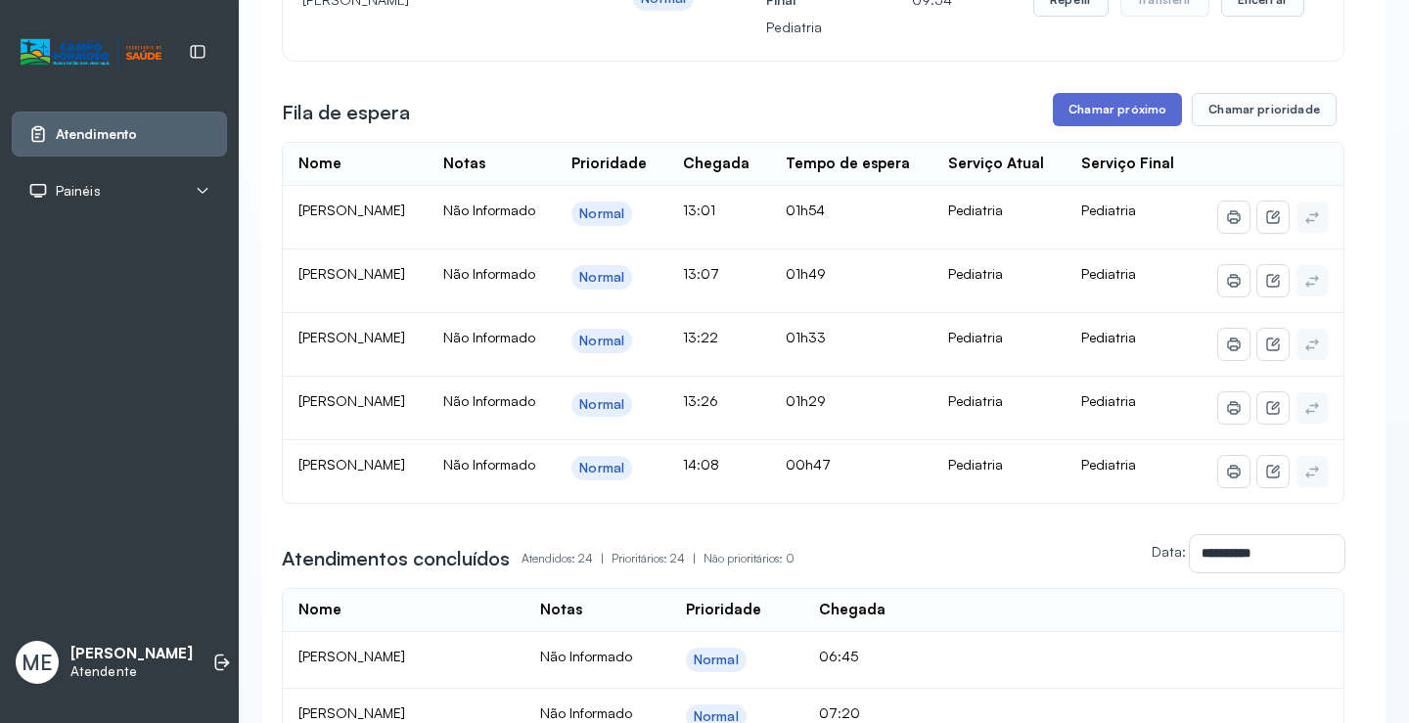
click at [1082, 104] on button "Chamar próximo" at bounding box center [1117, 109] width 129 height 33
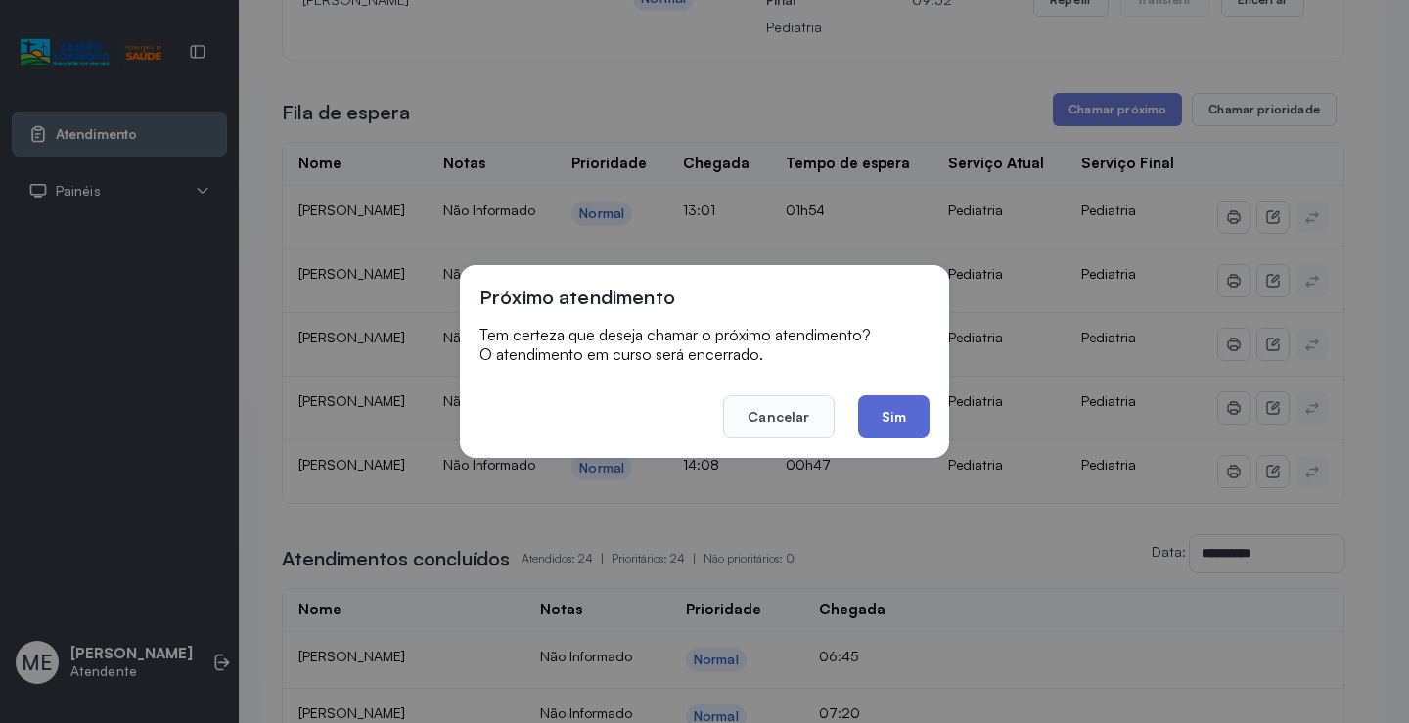
click at [901, 417] on button "Sim" at bounding box center [893, 416] width 71 height 43
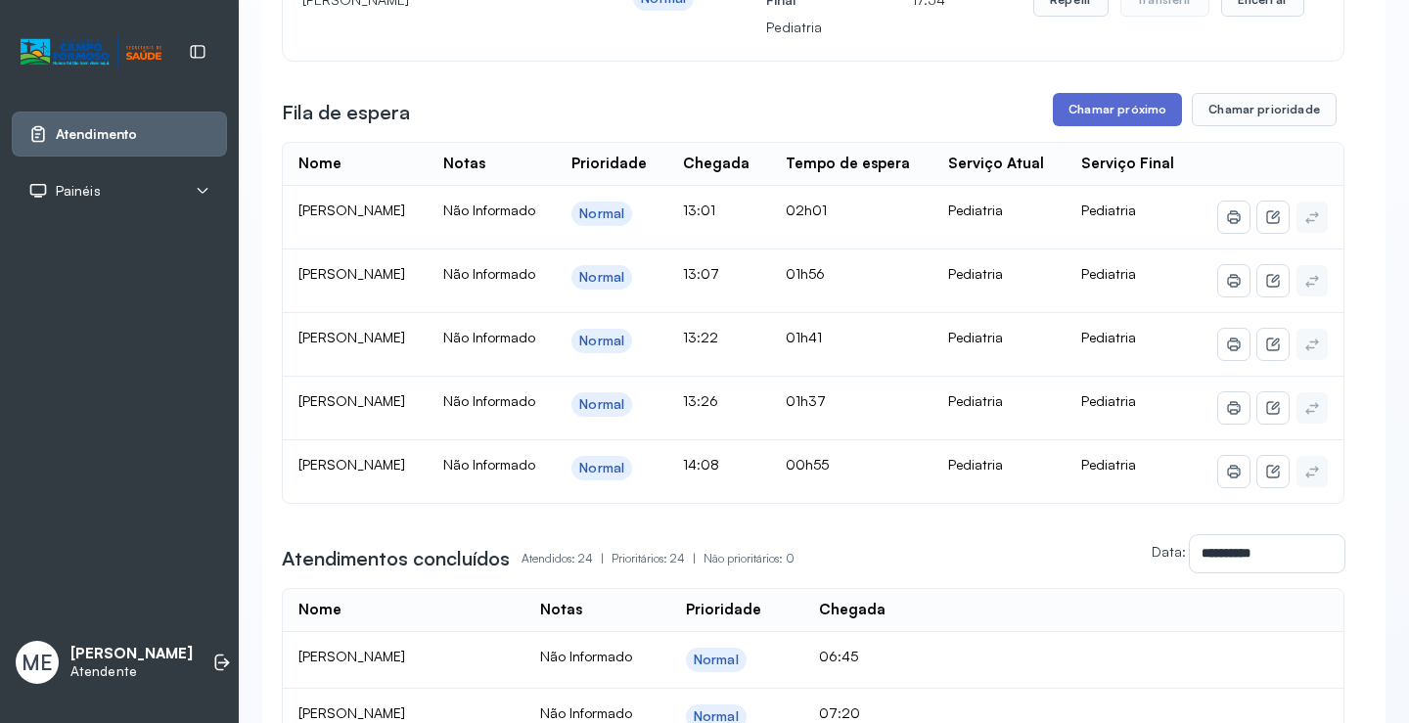
click at [1094, 105] on button "Chamar próximo" at bounding box center [1117, 109] width 129 height 33
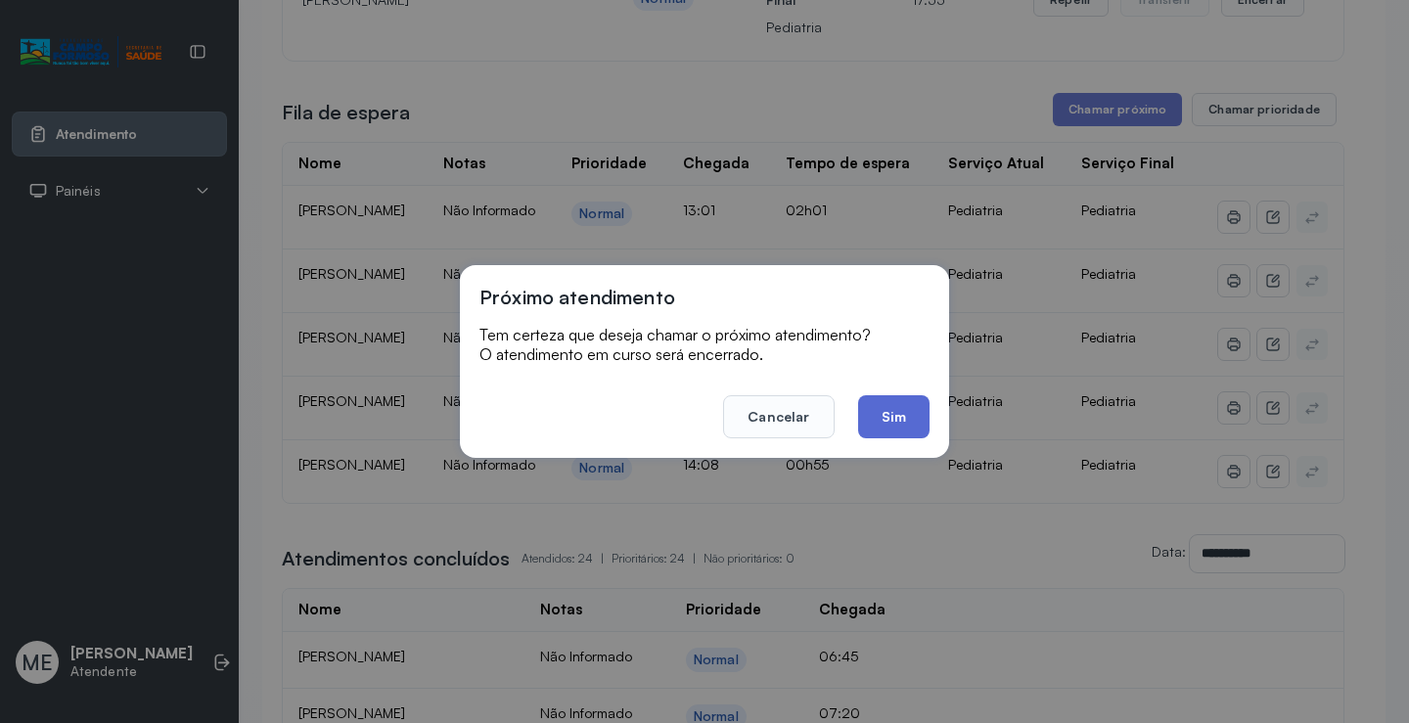
click at [900, 422] on button "Sim" at bounding box center [893, 416] width 71 height 43
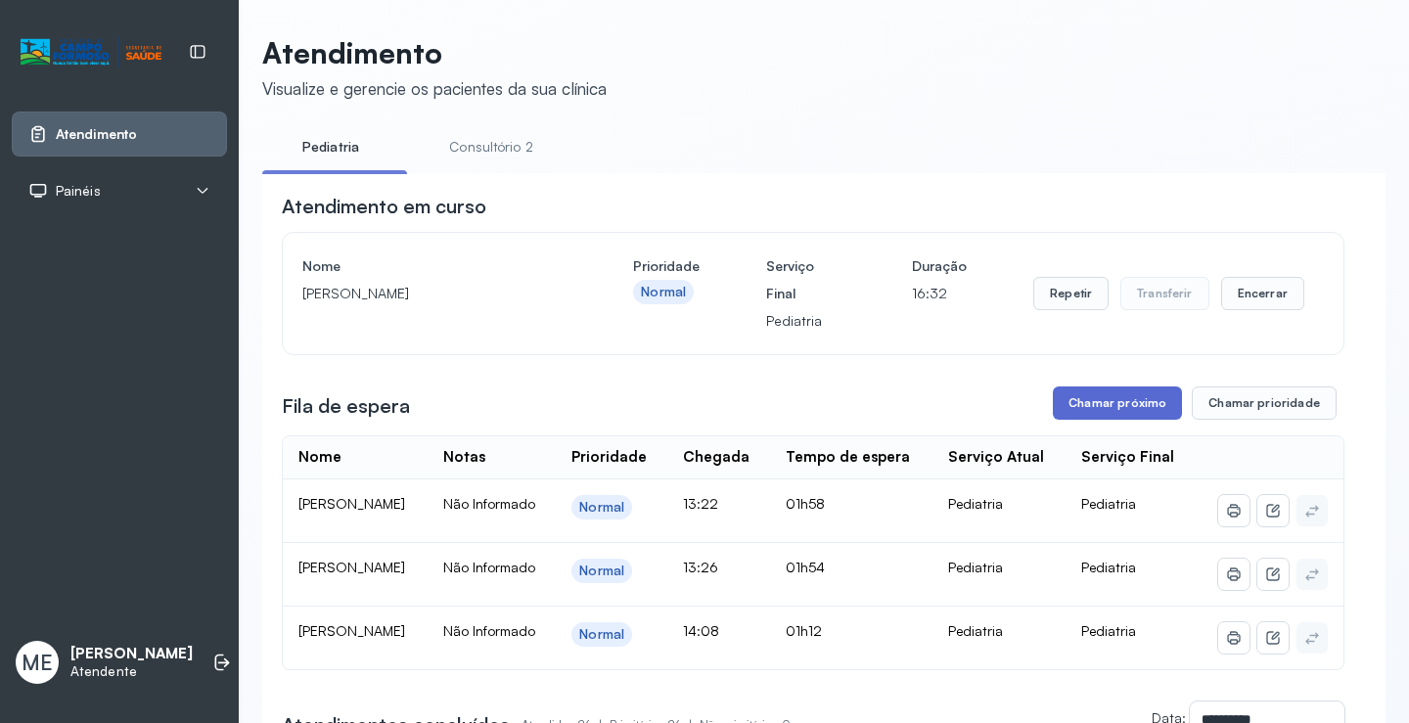
click at [1106, 404] on button "Chamar próximo" at bounding box center [1117, 403] width 129 height 33
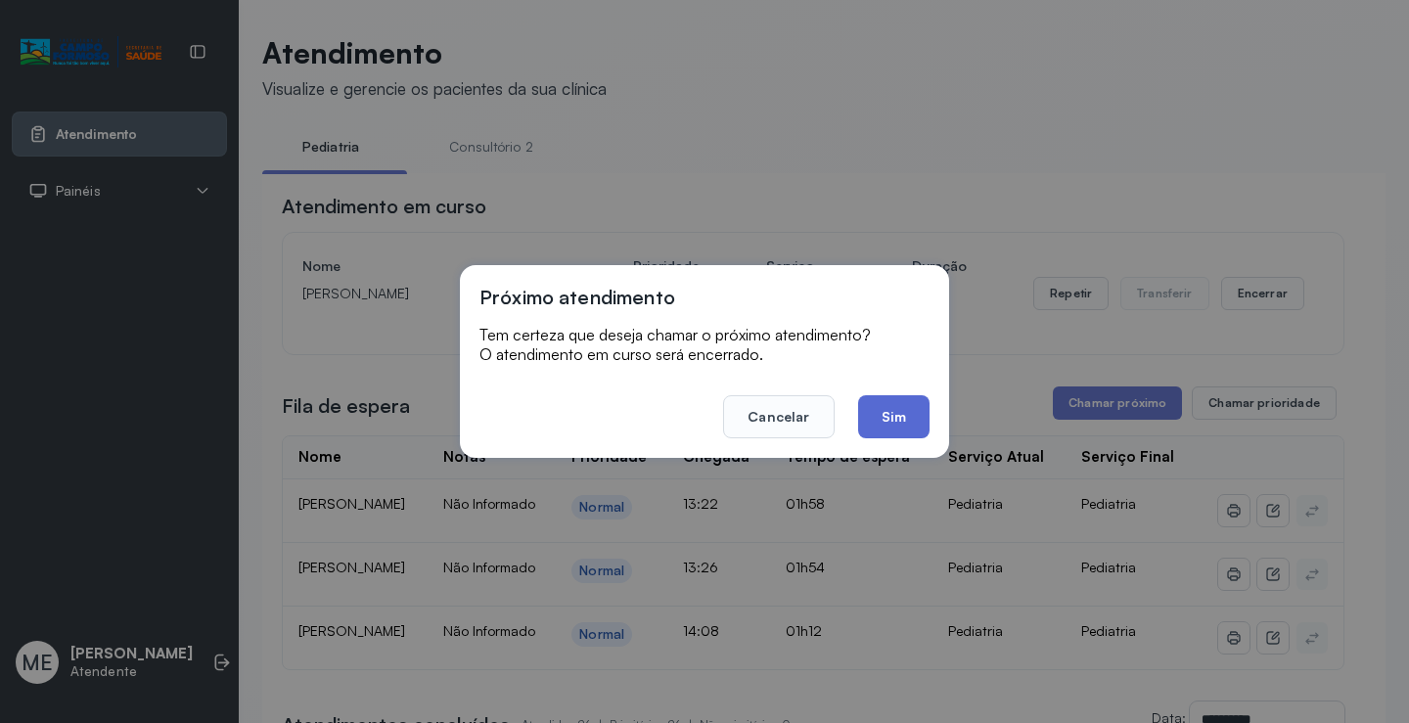
click at [886, 409] on button "Sim" at bounding box center [893, 416] width 71 height 43
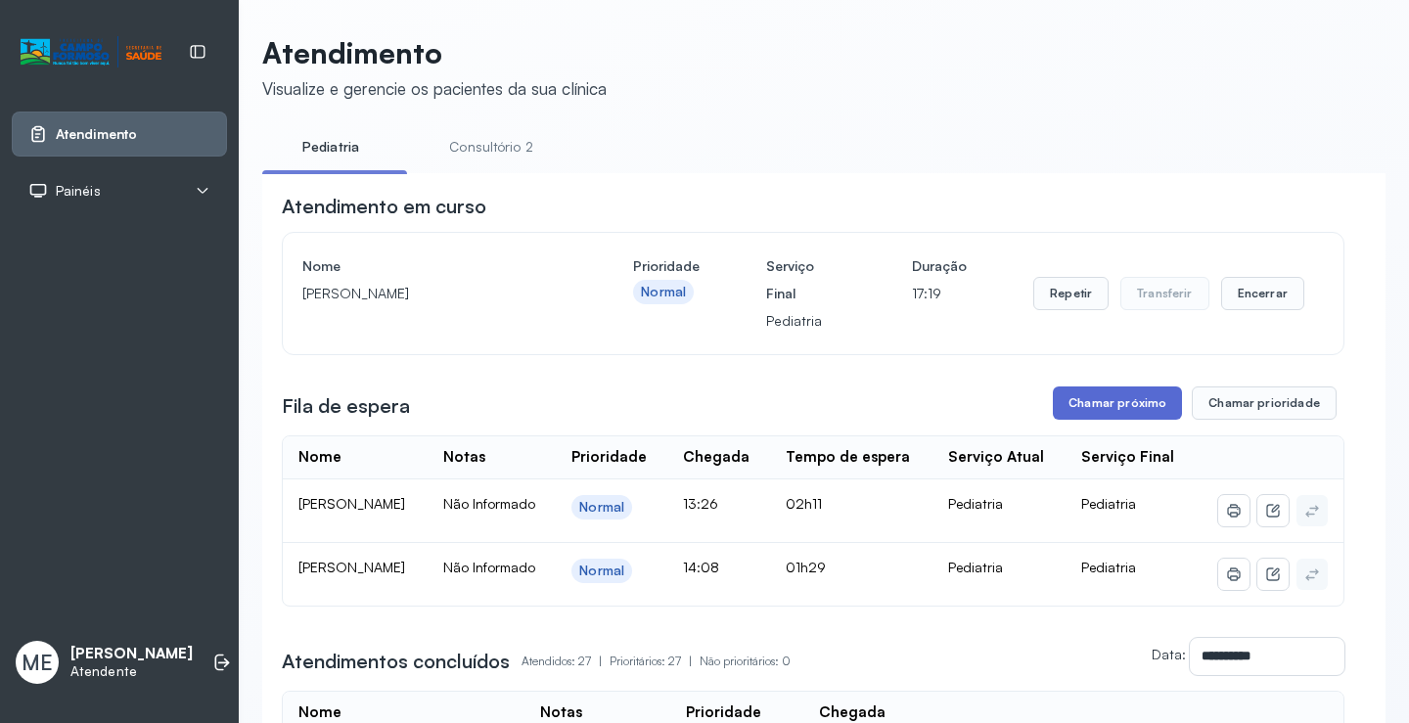
click at [1094, 407] on button "Chamar próximo" at bounding box center [1117, 403] width 129 height 33
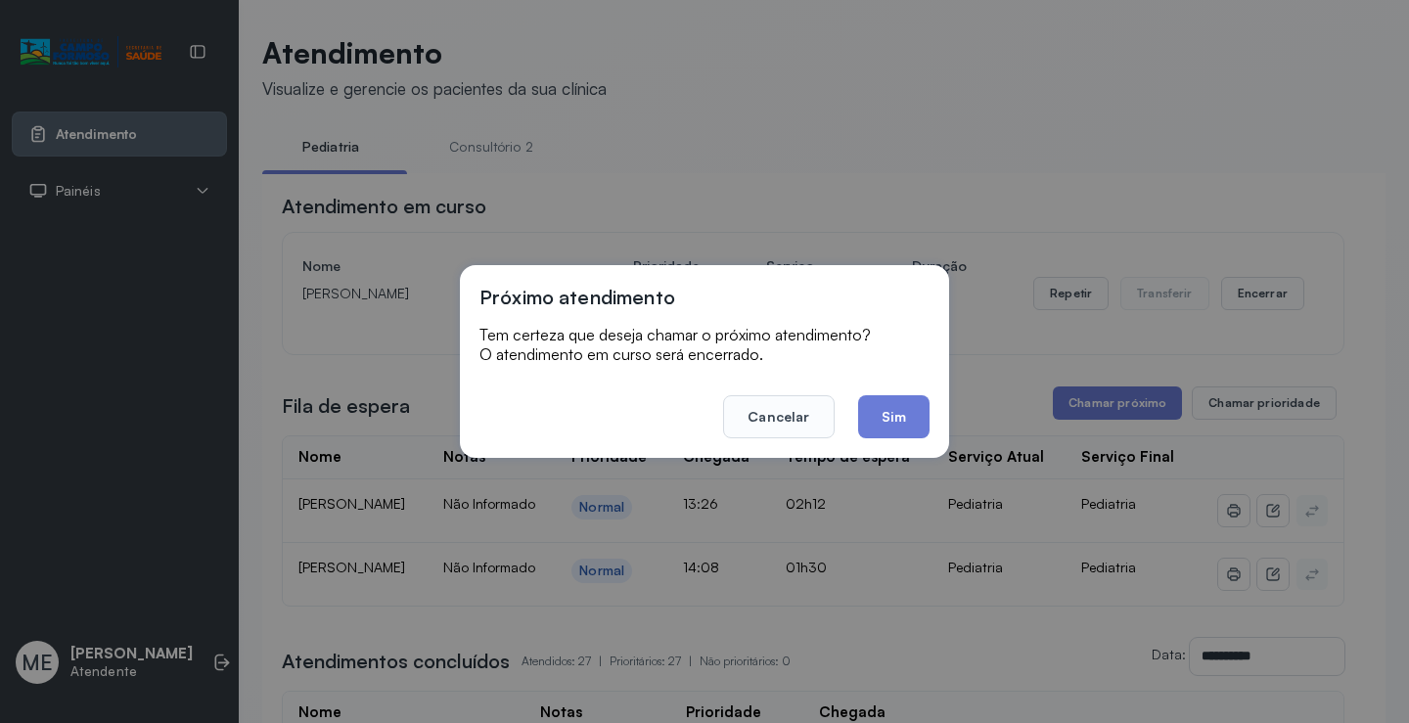
click at [905, 416] on button "Sim" at bounding box center [893, 416] width 71 height 43
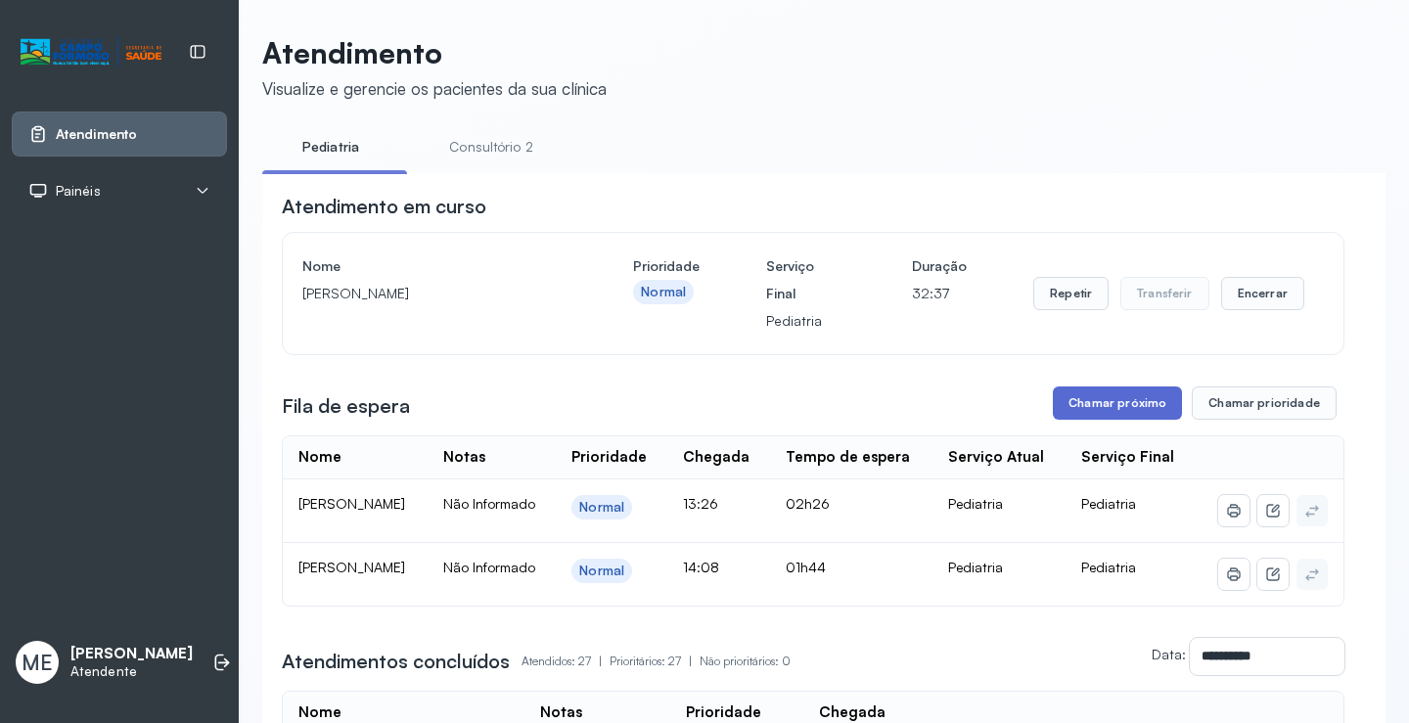
click at [1120, 395] on button "Chamar próximo" at bounding box center [1117, 403] width 129 height 33
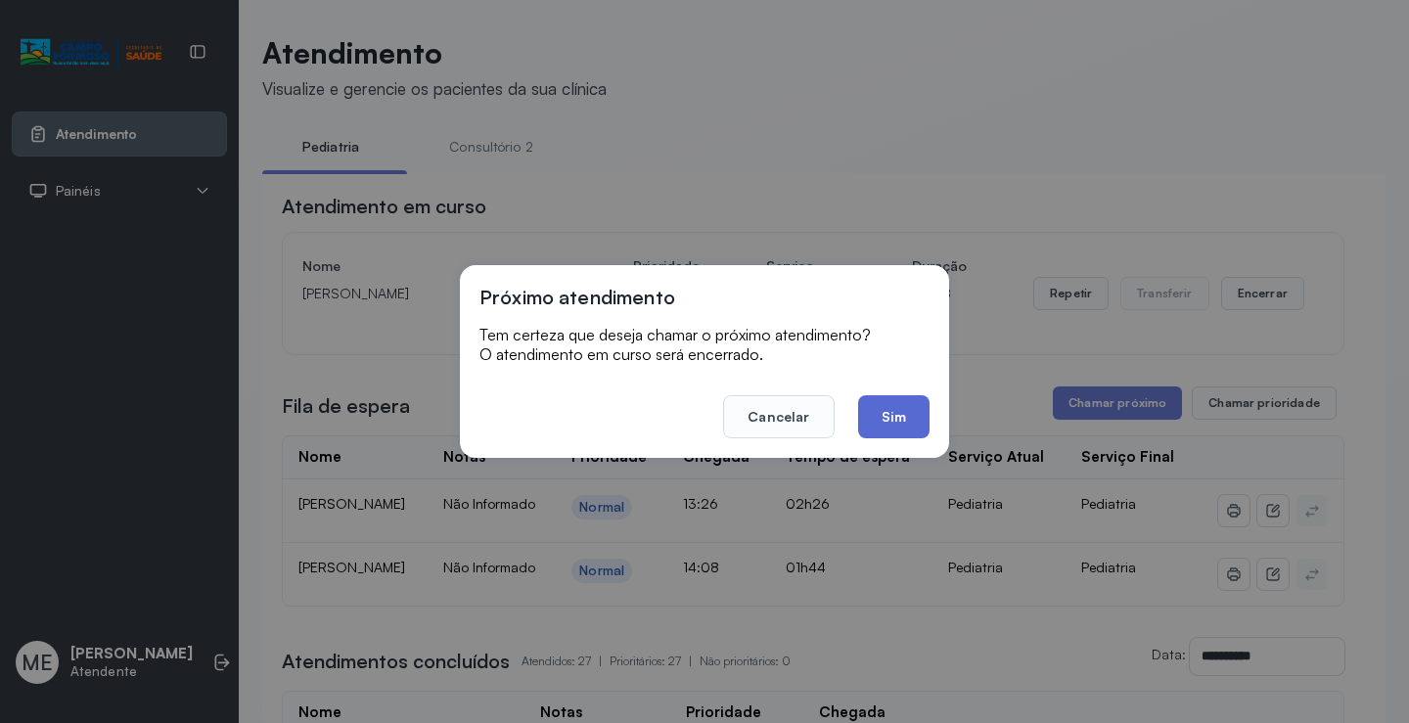
click at [912, 416] on button "Sim" at bounding box center [893, 416] width 71 height 43
